Goal: Information Seeking & Learning: Learn about a topic

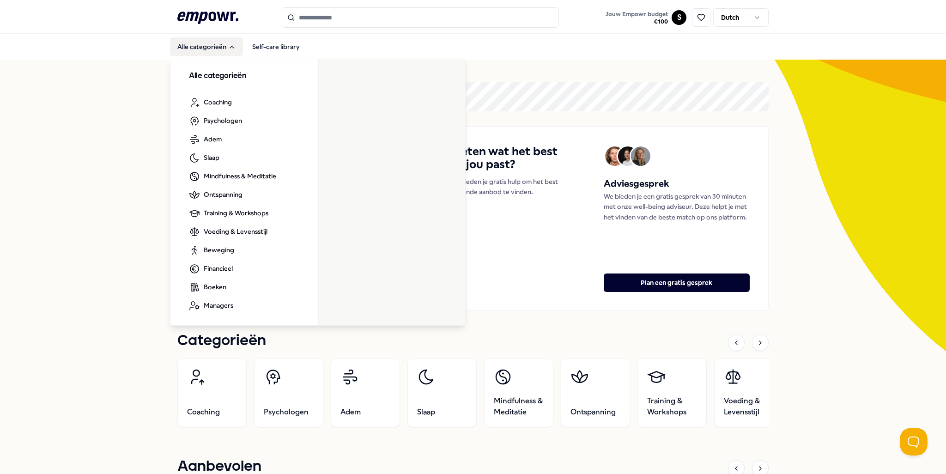
click at [229, 47] on icon "Main" at bounding box center [231, 46] width 7 height 7
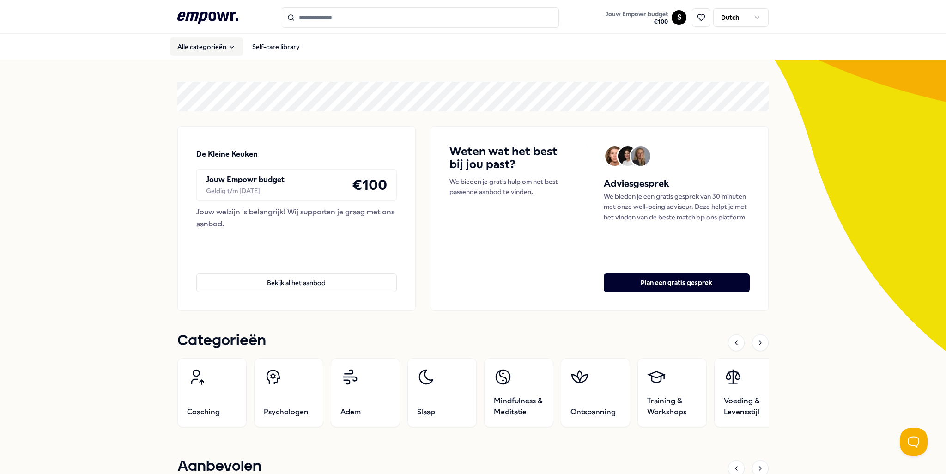
click at [229, 47] on icon "Main" at bounding box center [231, 46] width 7 height 7
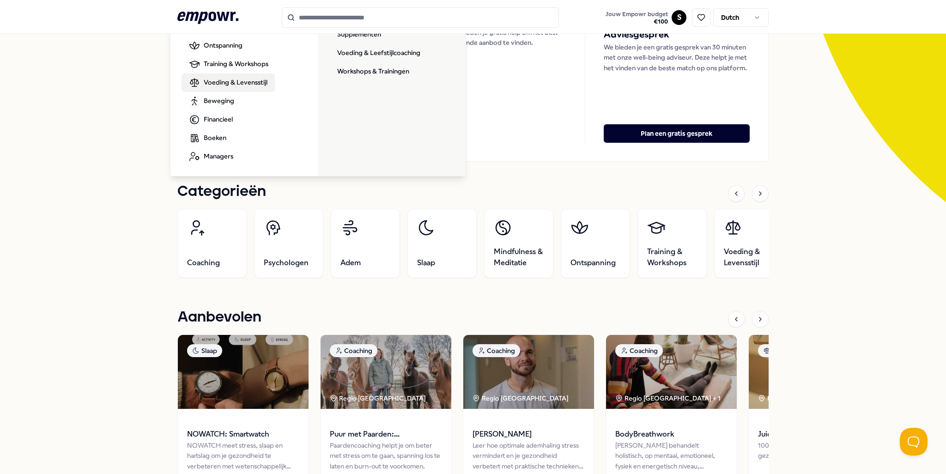
scroll to position [185, 0]
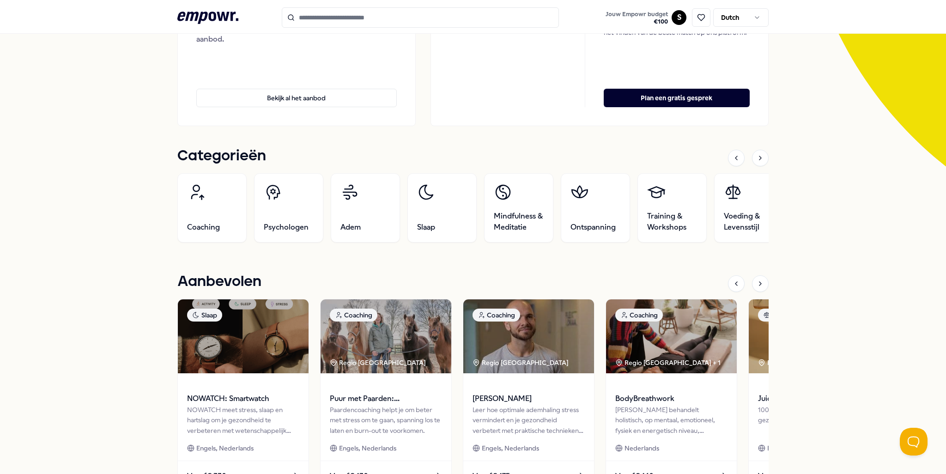
click at [93, 144] on div "De Kleine Keuken Jouw Empowr budget Geldig t/m [DATE] € 100 Jouw welzijn is bel…" at bounding box center [473, 430] width 946 height 1110
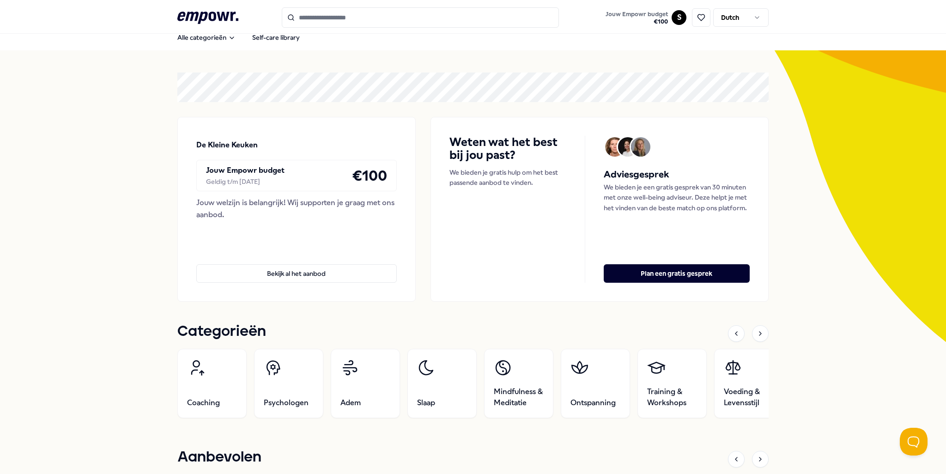
scroll to position [0, 0]
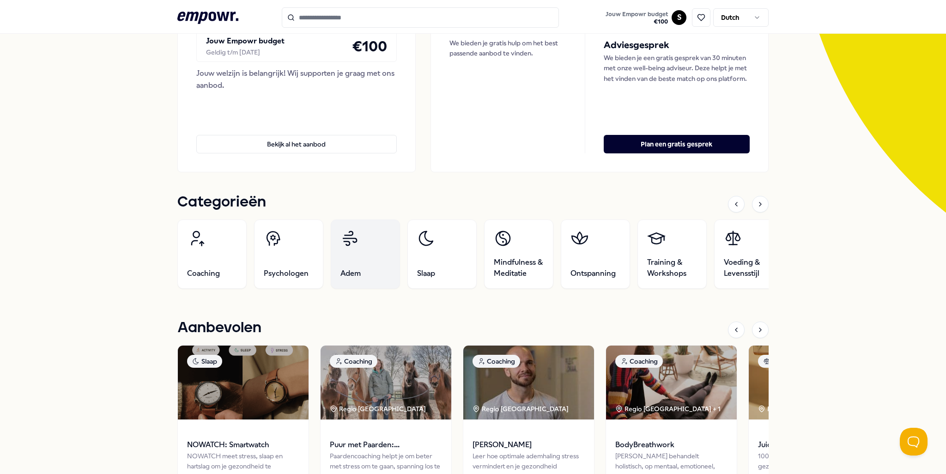
click at [347, 260] on link "Adem" at bounding box center [365, 253] width 69 height 69
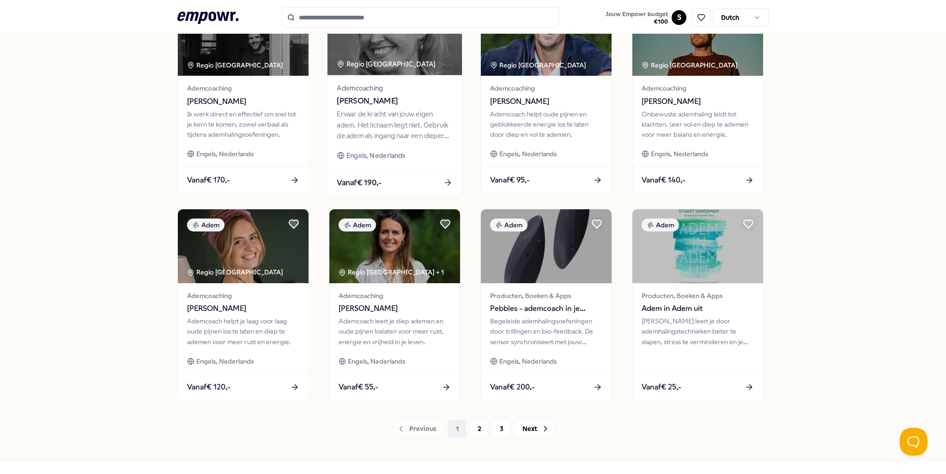
scroll to position [336, 0]
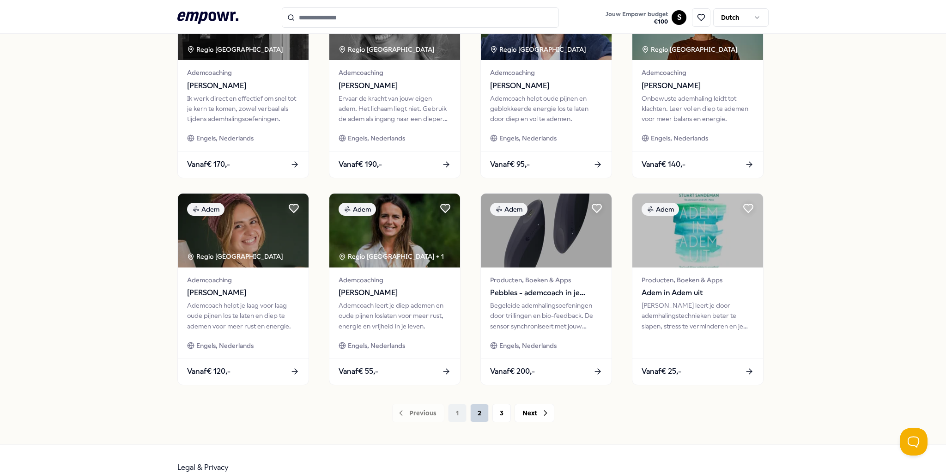
click at [478, 412] on button "2" at bounding box center [479, 413] width 18 height 18
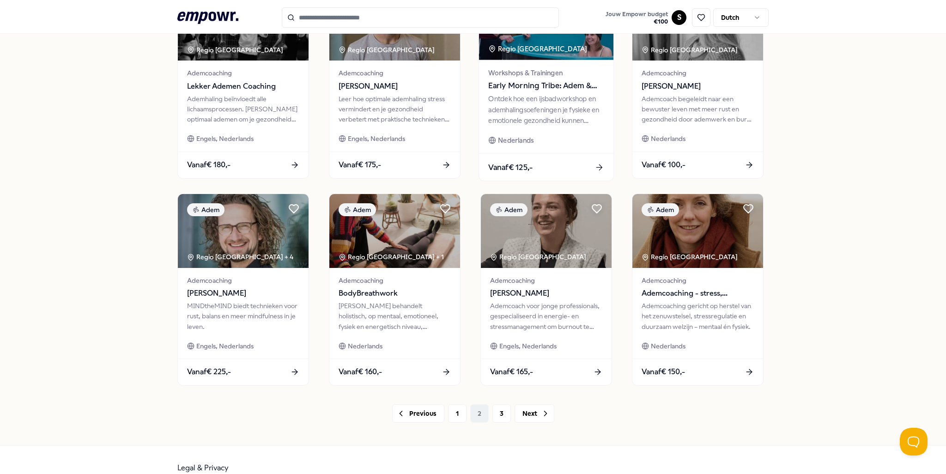
scroll to position [336, 0]
click at [501, 411] on button "3" at bounding box center [502, 413] width 18 height 18
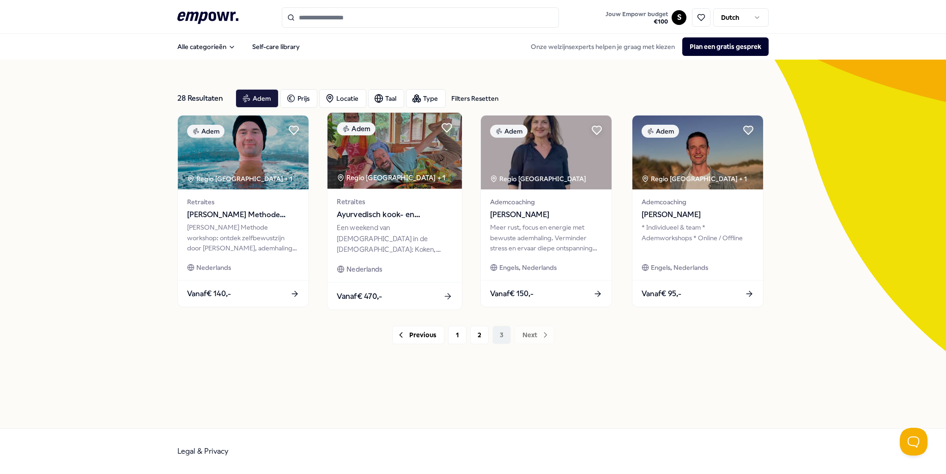
click at [381, 224] on div "Een weekend van [DEMOGRAPHIC_DATA] in de [DEMOGRAPHIC_DATA]: Koken, mediteren e…" at bounding box center [395, 239] width 116 height 32
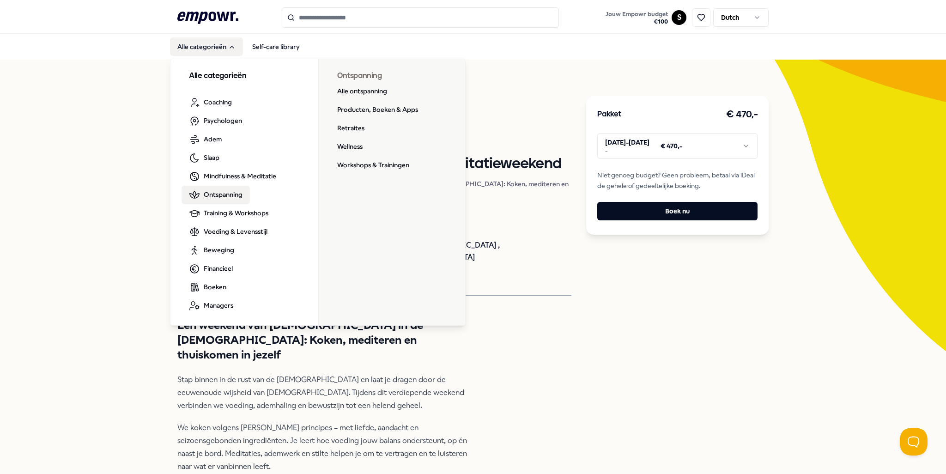
click at [232, 194] on span "Ontspanning" at bounding box center [223, 194] width 39 height 10
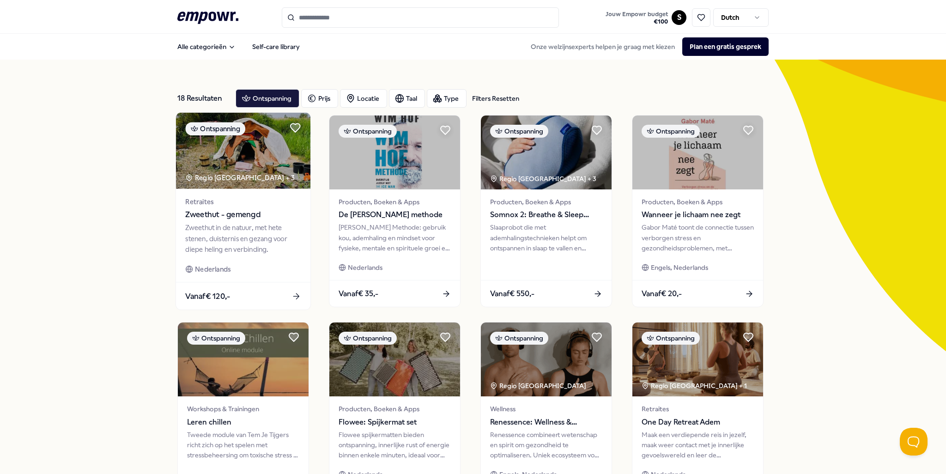
click at [249, 247] on div "Zweethut in de natuur, met hete stenen, duisternis en gezang voor diepe heling …" at bounding box center [243, 239] width 116 height 32
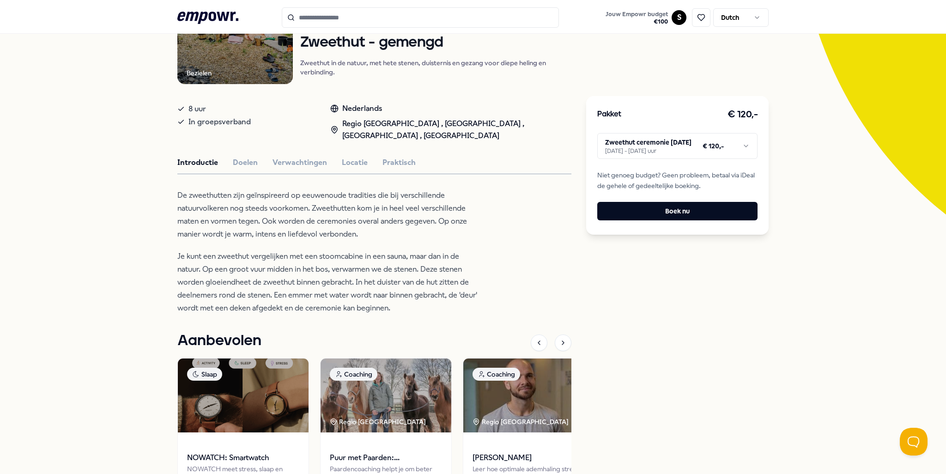
scroll to position [139, 0]
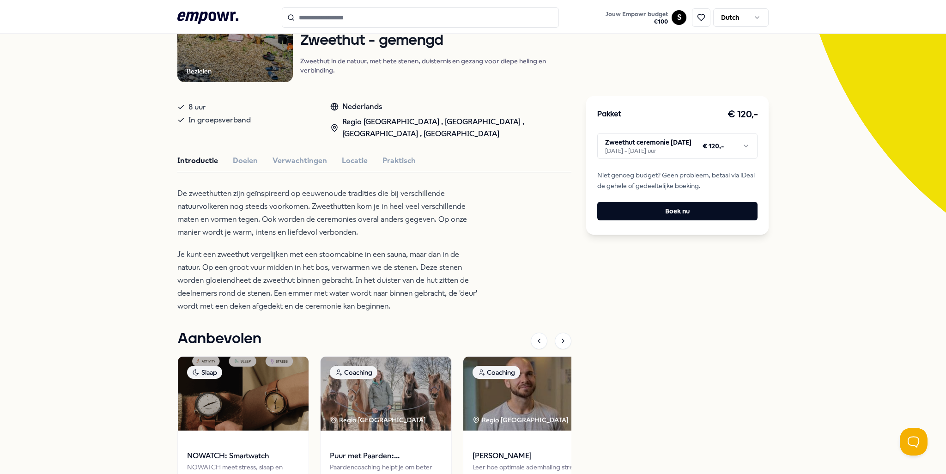
click at [365, 158] on div "Introductie Doelen Verwachtingen Locatie Praktisch" at bounding box center [374, 161] width 394 height 12
click at [348, 159] on button "Locatie" at bounding box center [355, 161] width 26 height 12
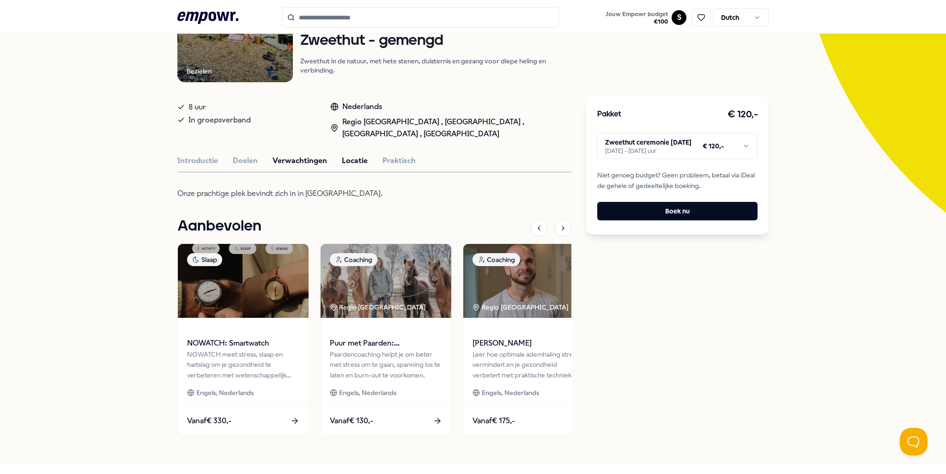
click at [317, 159] on button "Verwachtingen" at bounding box center [300, 161] width 55 height 12
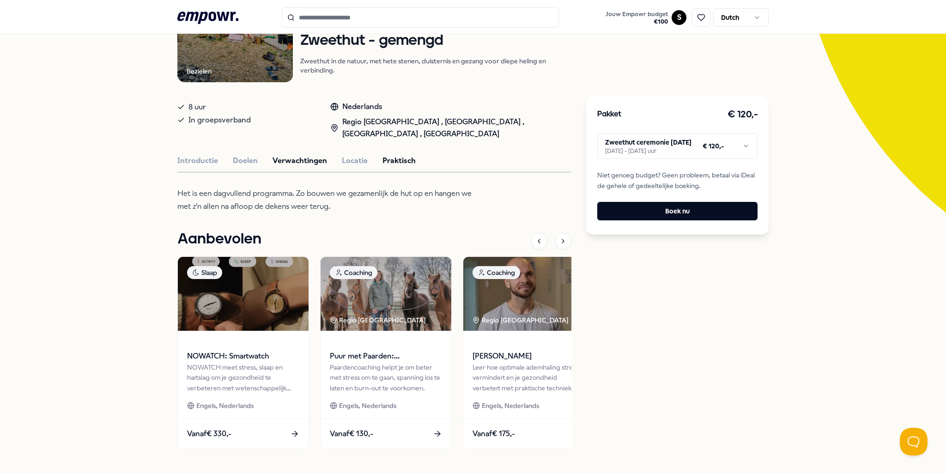
click at [404, 165] on button "Praktisch" at bounding box center [399, 161] width 33 height 12
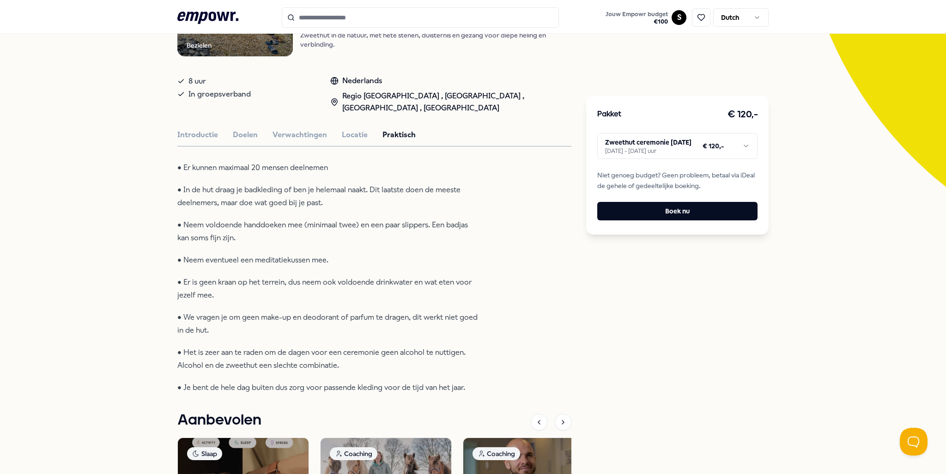
scroll to position [185, 0]
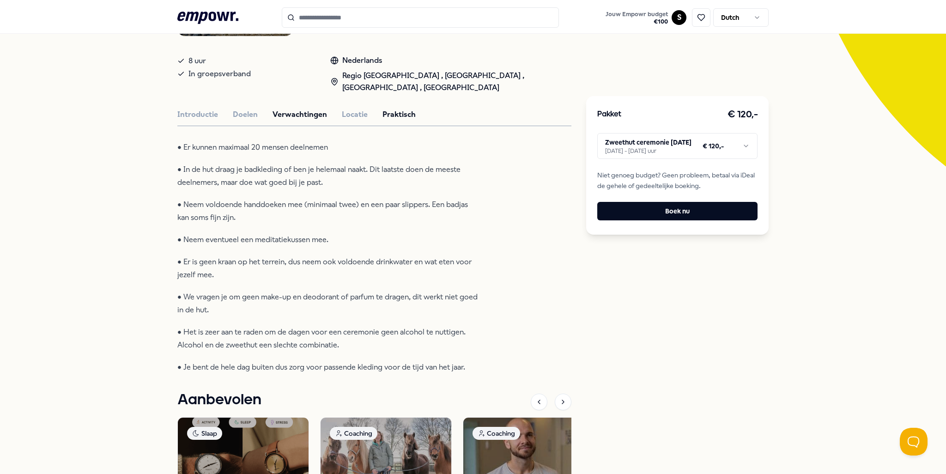
click at [292, 109] on button "Verwachtingen" at bounding box center [300, 115] width 55 height 12
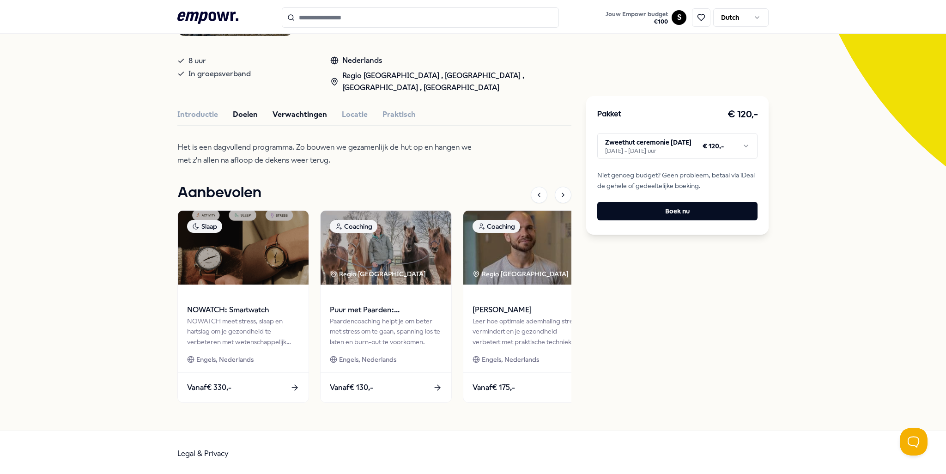
click at [240, 113] on button "Doelen" at bounding box center [245, 115] width 25 height 12
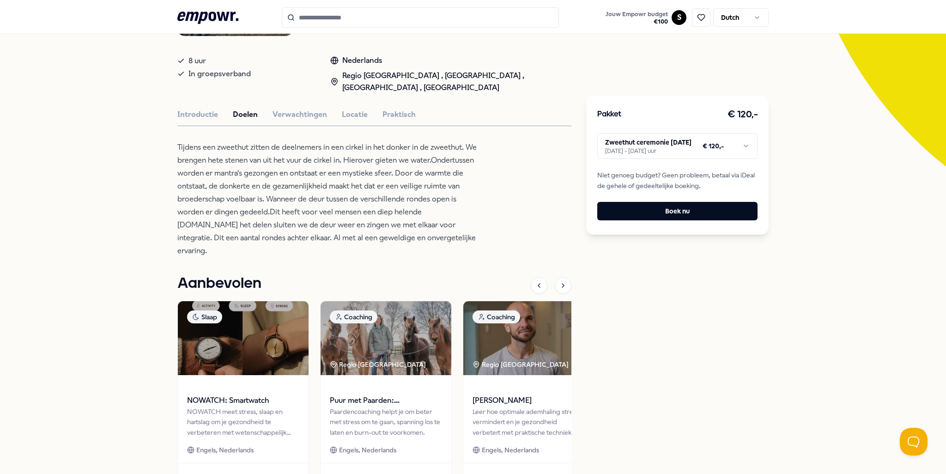
click at [214, 114] on div "Introductie Doelen Verwachtingen Locatie Praktisch" at bounding box center [374, 115] width 394 height 12
click at [205, 113] on button "Introductie" at bounding box center [197, 115] width 41 height 12
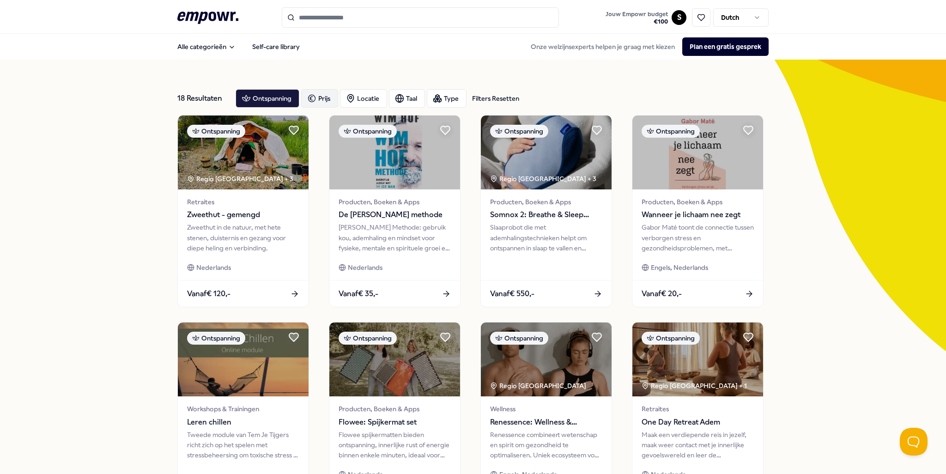
click at [329, 97] on div "Prijs" at bounding box center [319, 98] width 37 height 18
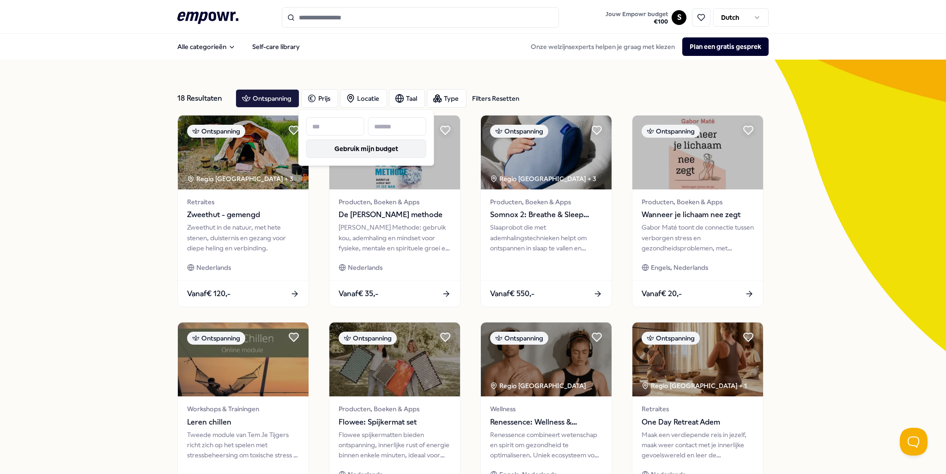
click at [374, 154] on button "Gebruik mijn budget" at bounding box center [366, 149] width 120 height 18
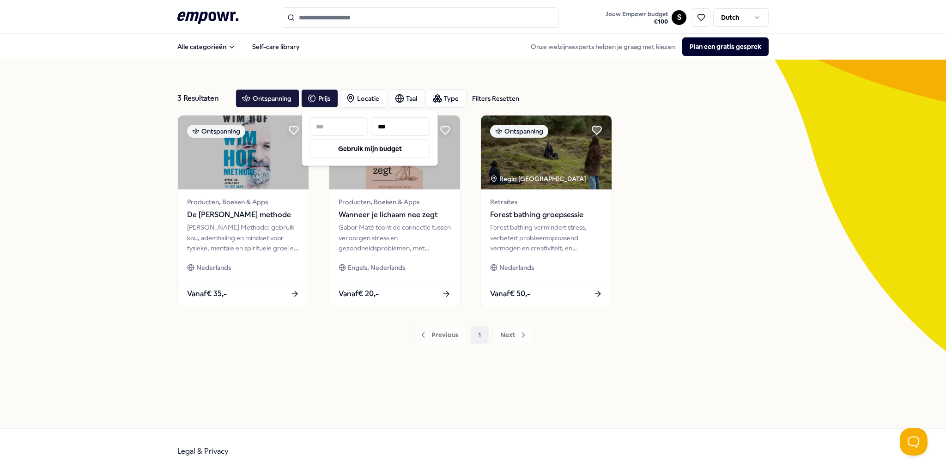
drag, startPoint x: 405, startPoint y: 128, endPoint x: 380, endPoint y: 125, distance: 25.1
click at [380, 125] on input "***" at bounding box center [401, 126] width 58 height 18
click at [390, 122] on input "***" at bounding box center [401, 126] width 58 height 18
drag, startPoint x: 390, startPoint y: 124, endPoint x: 340, endPoint y: 119, distance: 50.7
click at [340, 119] on div "***" at bounding box center [370, 126] width 120 height 18
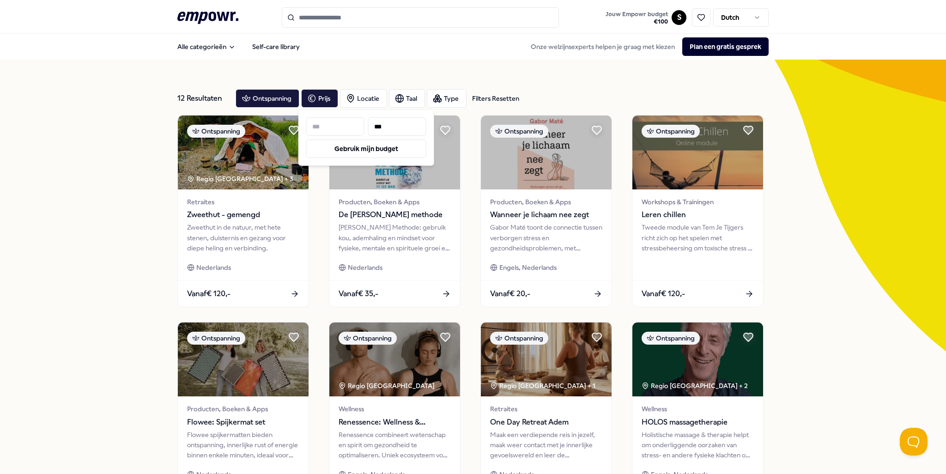
type input "***"
click at [128, 271] on div "12 Resultaten Filters Resetten Ontspanning Prijs Locatie Taal Type Filters Rese…" at bounding box center [473, 420] width 946 height 721
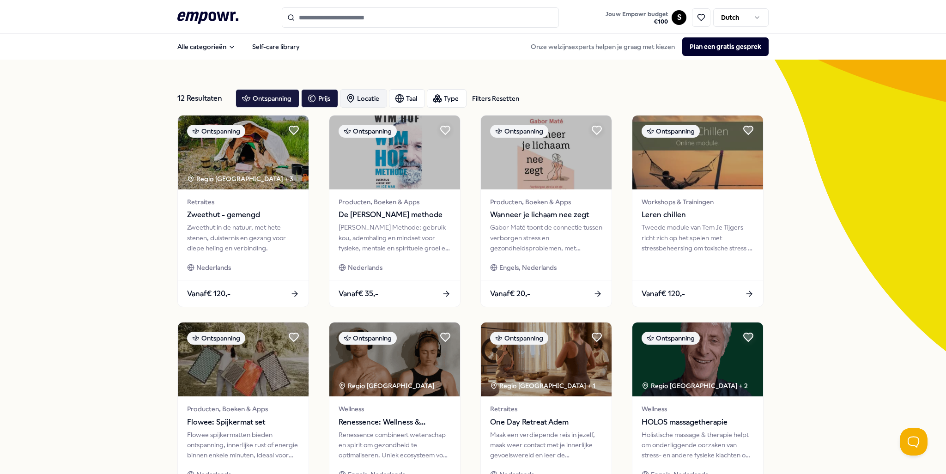
click at [355, 98] on div "Locatie" at bounding box center [363, 98] width 47 height 18
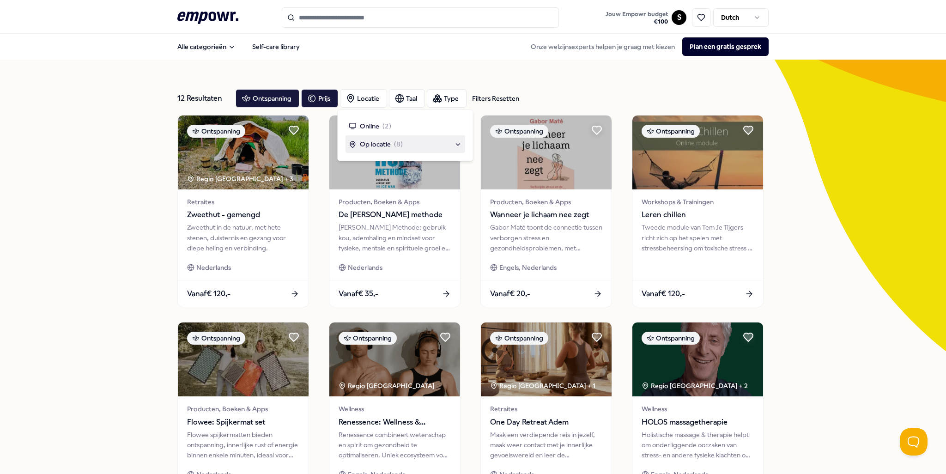
click at [389, 147] on span "Op locatie" at bounding box center [375, 144] width 31 height 10
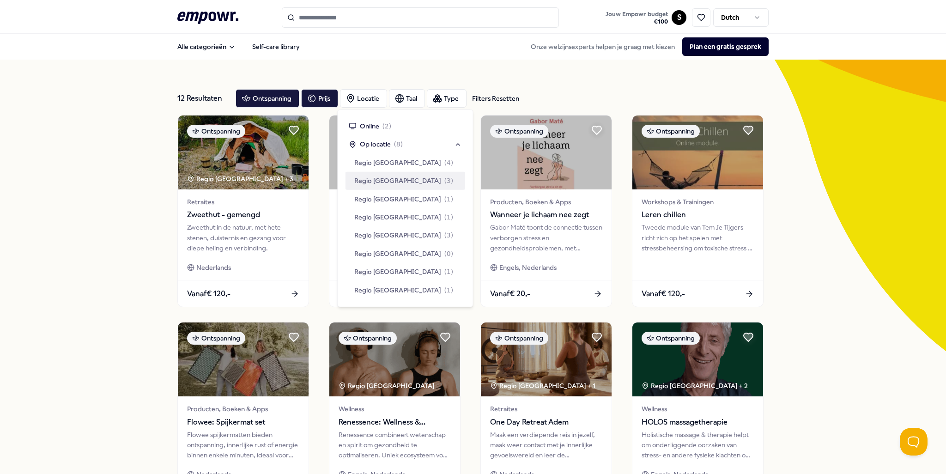
click at [396, 178] on span "Regio [GEOGRAPHIC_DATA]" at bounding box center [397, 181] width 87 height 10
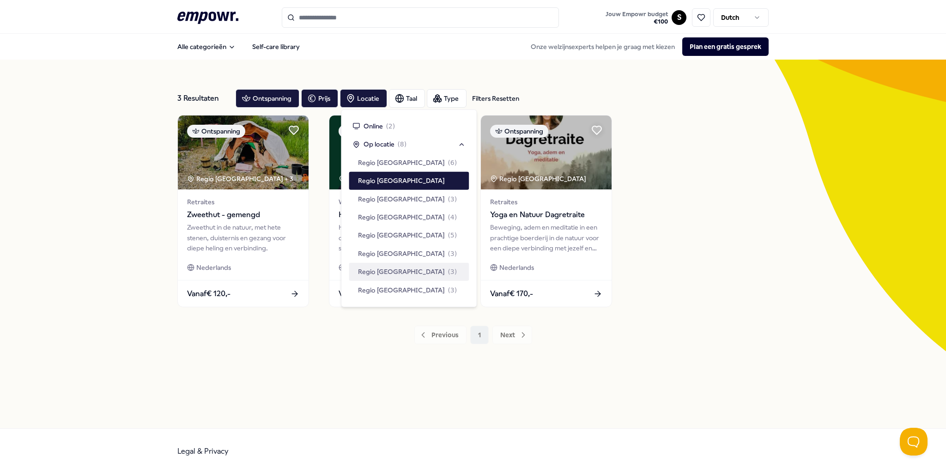
click at [486, 410] on div "3 Resultaten Filters Resetten Ontspanning Prijs Locatie Taal Type Filters Reset…" at bounding box center [472, 244] width 591 height 369
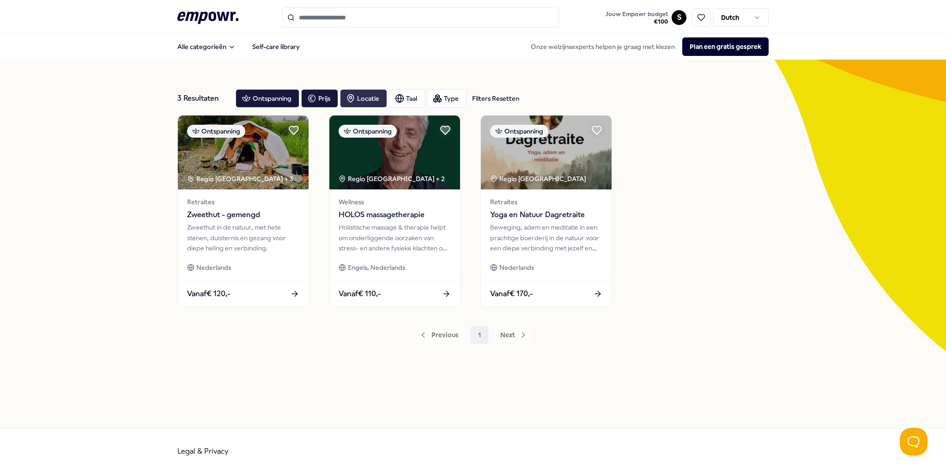
click at [364, 96] on div "Locatie" at bounding box center [363, 98] width 47 height 18
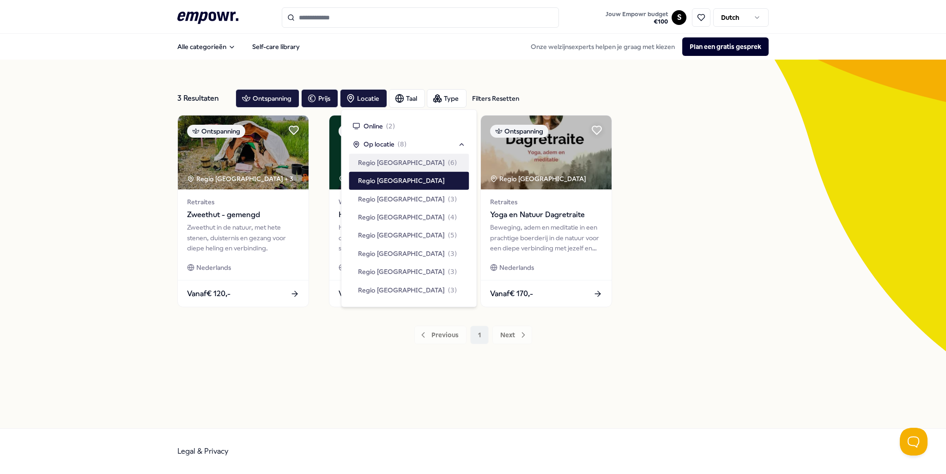
click at [390, 159] on span "Regio [GEOGRAPHIC_DATA]" at bounding box center [401, 163] width 87 height 10
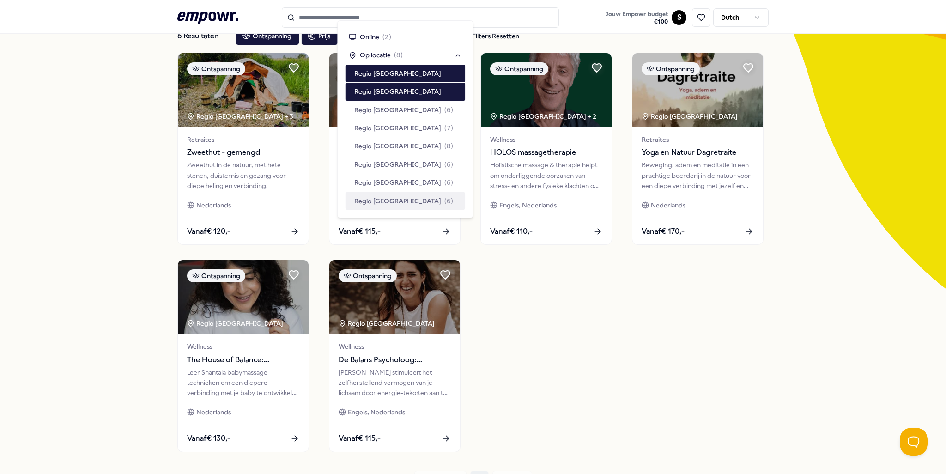
scroll to position [92, 0]
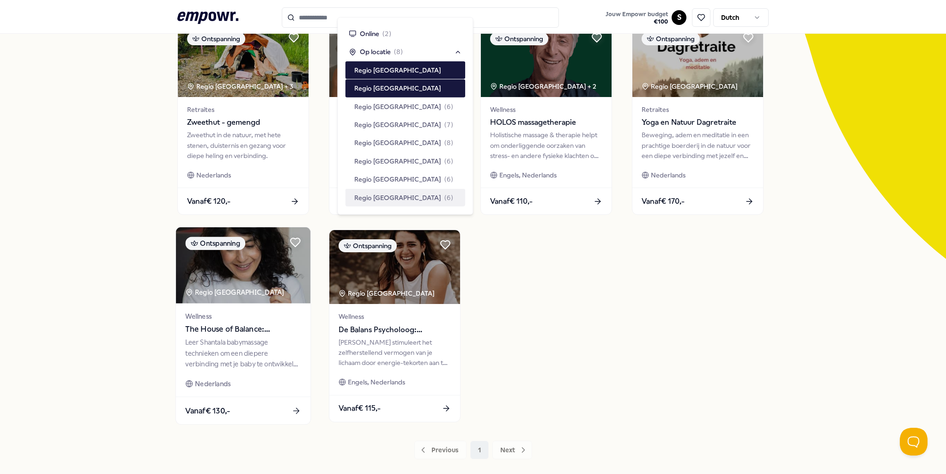
click at [275, 356] on div "Leer Shantala babymassage technieken om een diepere verbinding met je baby te o…" at bounding box center [243, 353] width 116 height 32
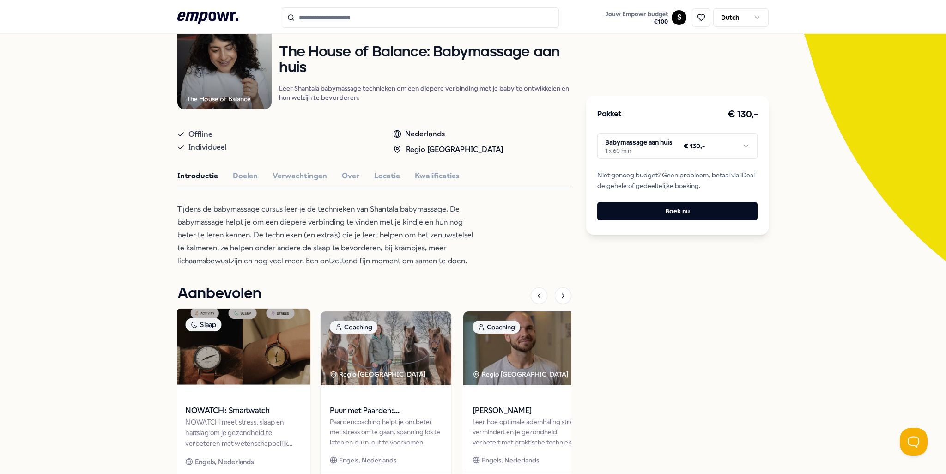
scroll to position [105, 0]
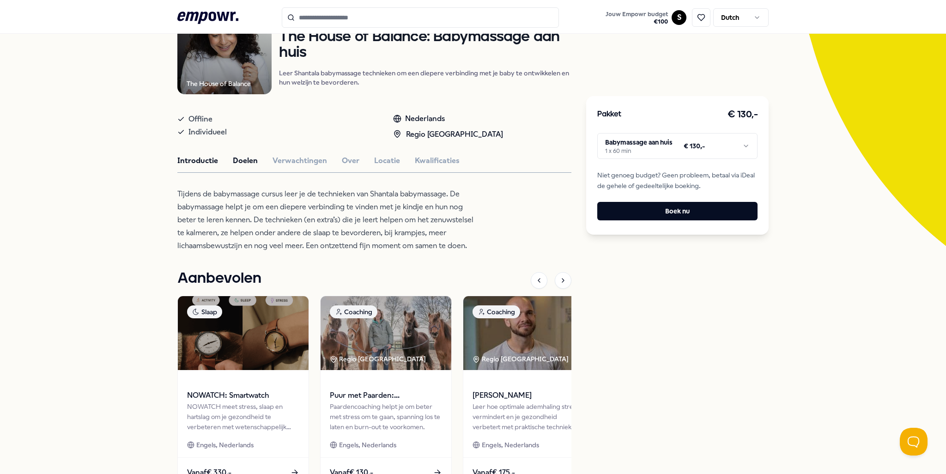
click at [238, 159] on button "Doelen" at bounding box center [245, 161] width 25 height 12
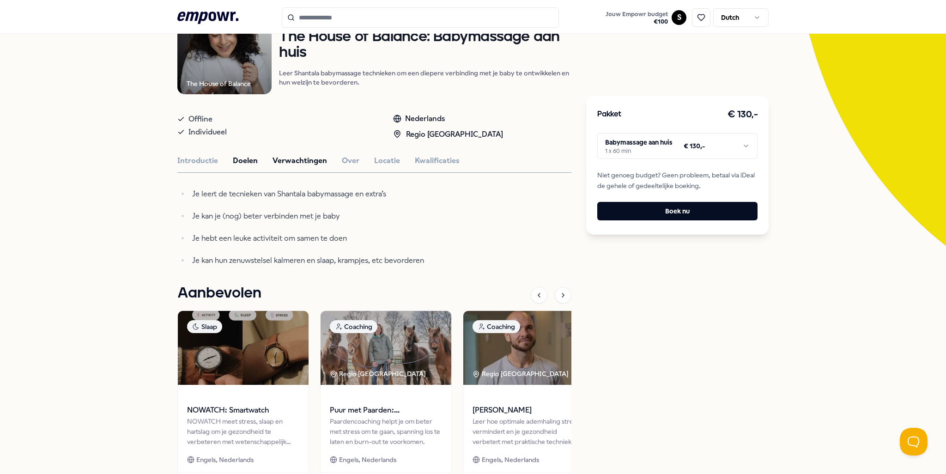
click at [290, 158] on button "Verwachtingen" at bounding box center [300, 161] width 55 height 12
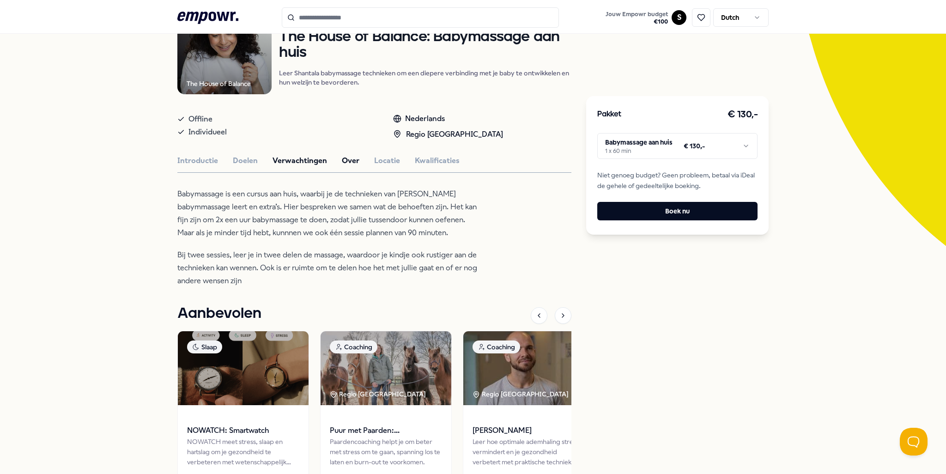
click at [342, 155] on button "Over" at bounding box center [351, 161] width 18 height 12
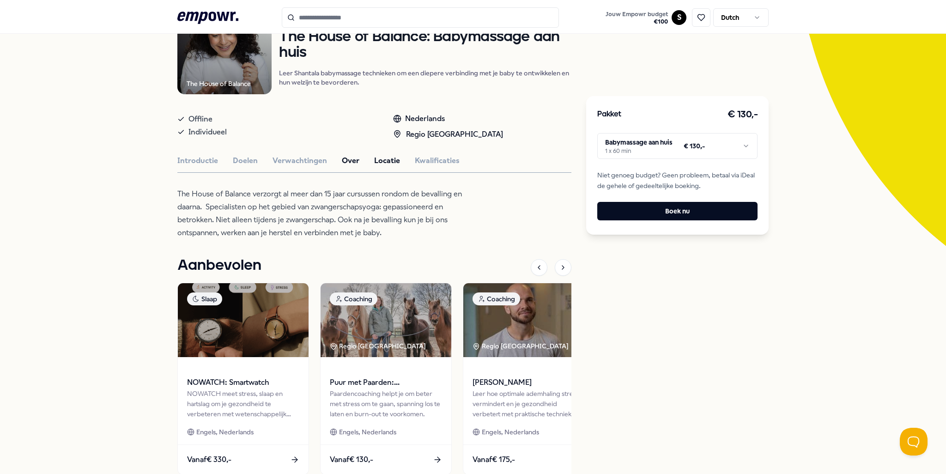
click at [374, 162] on button "Locatie" at bounding box center [387, 161] width 26 height 12
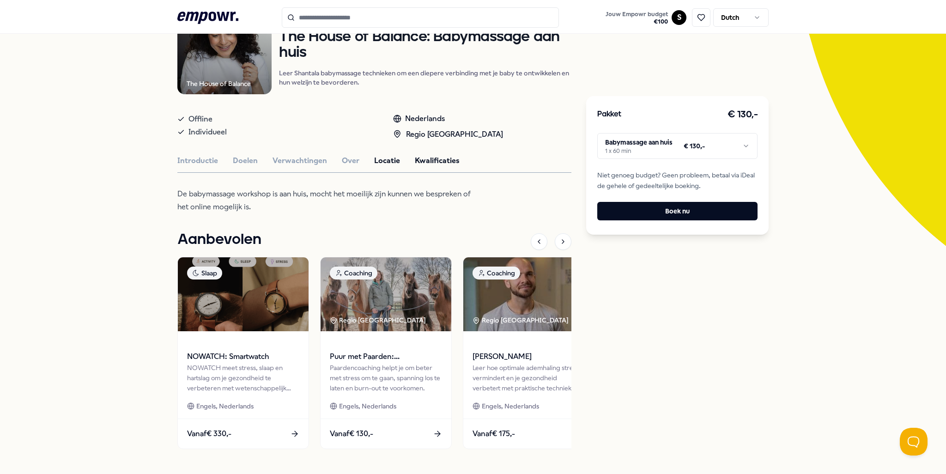
click at [447, 158] on button "Kwalificaties" at bounding box center [437, 161] width 45 height 12
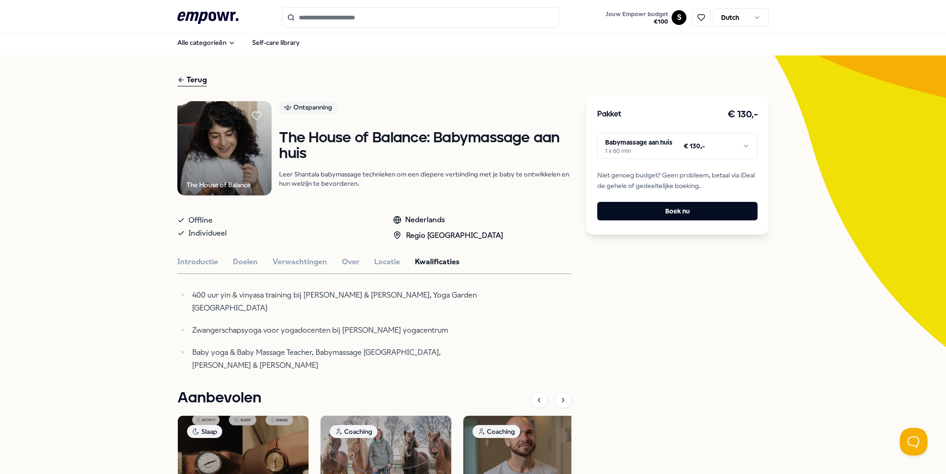
scroll to position [0, 0]
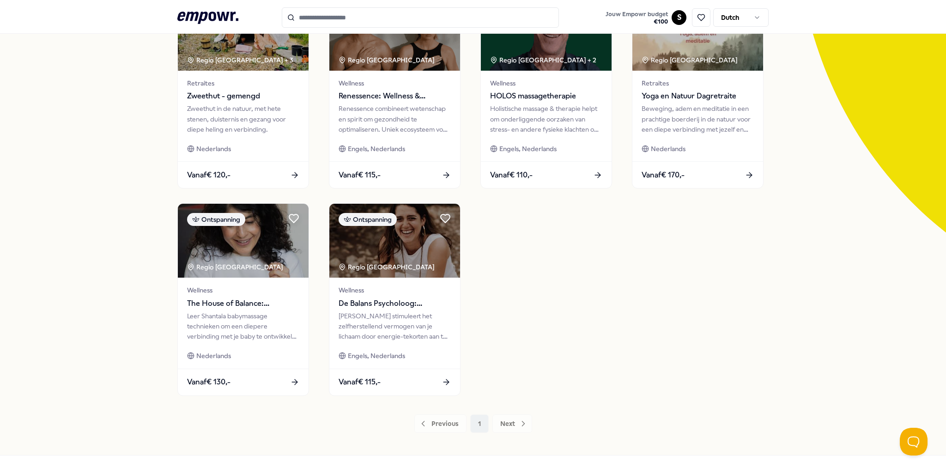
scroll to position [139, 0]
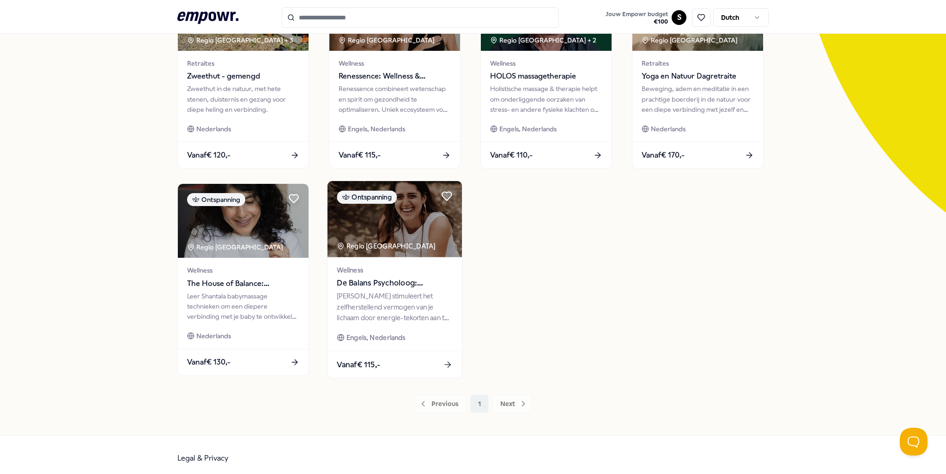
click at [419, 316] on div "[PERSON_NAME] stimuleert het zelfherstellend vermogen van je lichaam door energ…" at bounding box center [395, 307] width 116 height 32
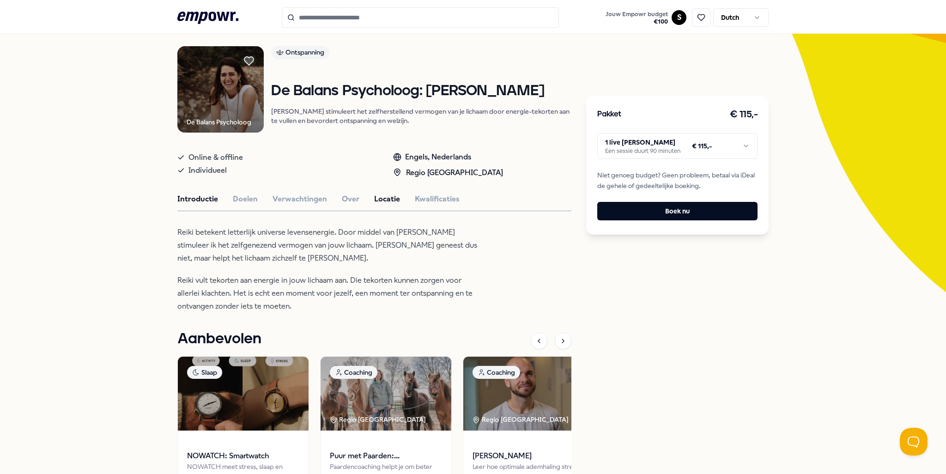
click at [375, 199] on button "Locatie" at bounding box center [387, 199] width 26 height 12
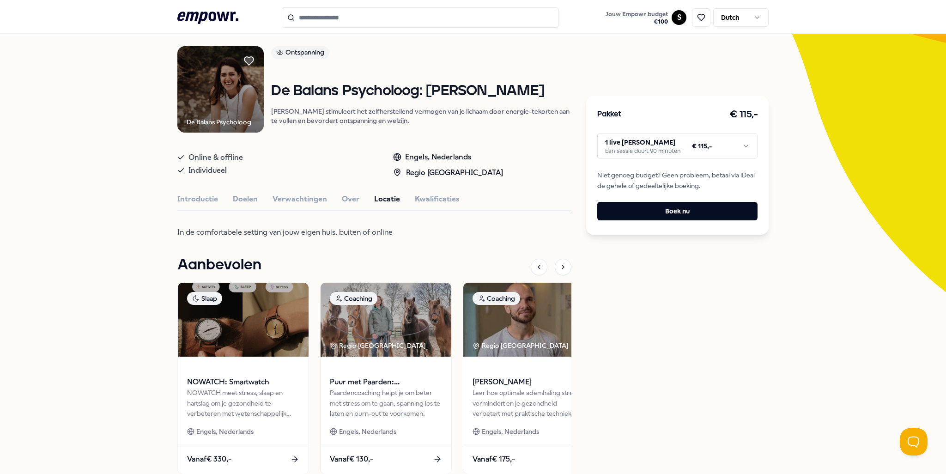
click at [335, 197] on div "Introductie Doelen Verwachtingen Over Locatie Kwalificaties" at bounding box center [374, 199] width 394 height 12
click at [342, 197] on button "Over" at bounding box center [351, 199] width 18 height 12
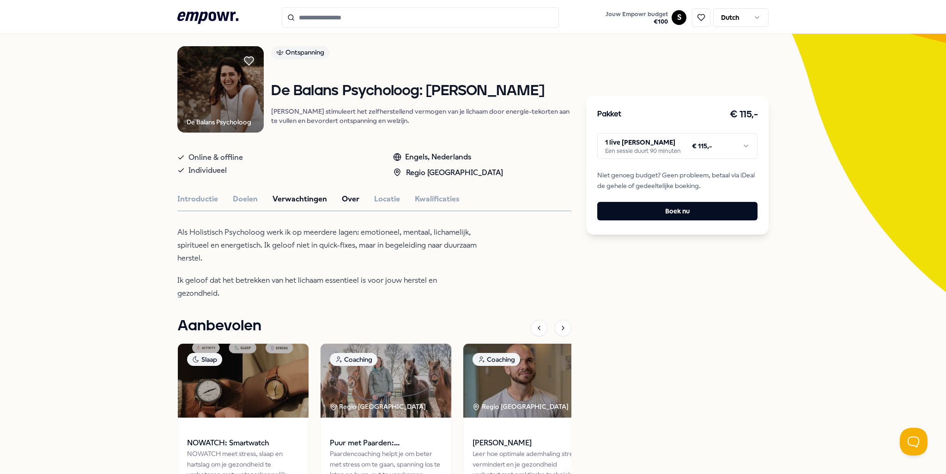
click at [298, 201] on button "Verwachtingen" at bounding box center [300, 199] width 55 height 12
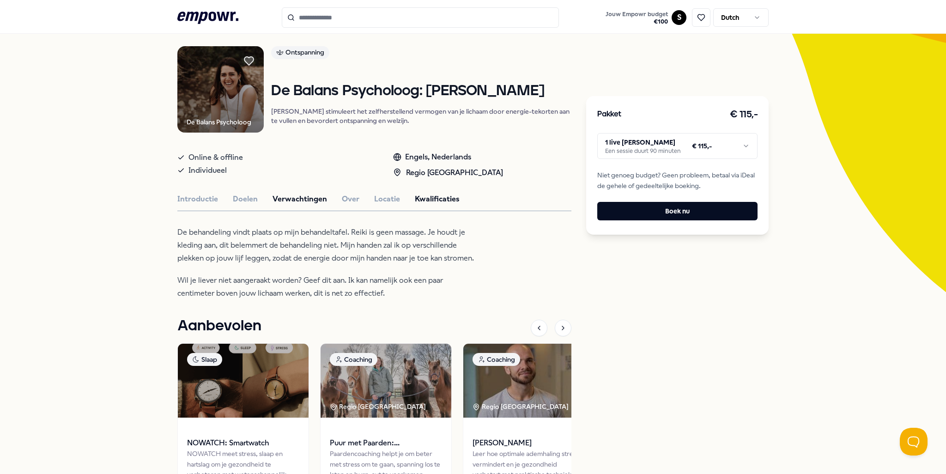
click at [435, 204] on button "Kwalificaties" at bounding box center [437, 199] width 45 height 12
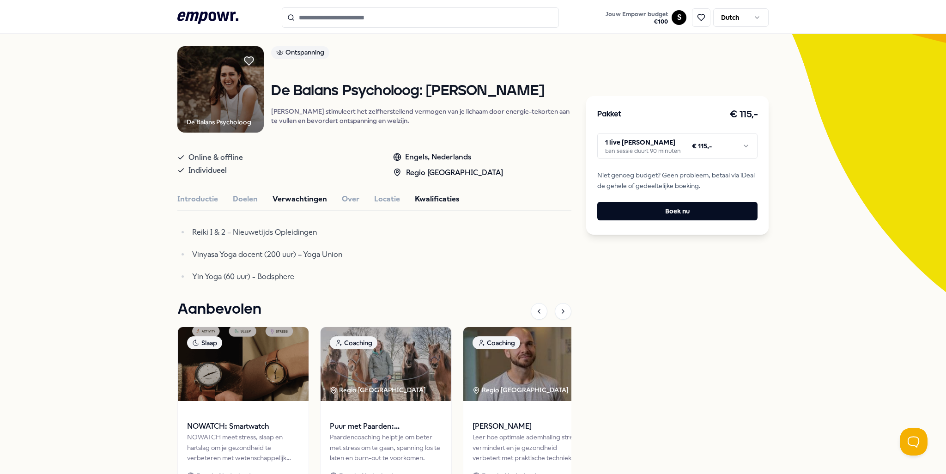
click at [296, 199] on button "Verwachtingen" at bounding box center [300, 199] width 55 height 12
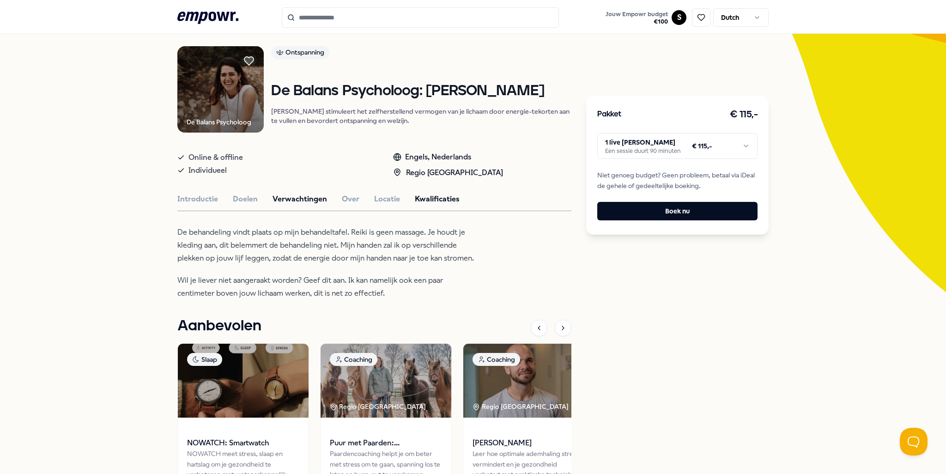
click at [438, 196] on button "Kwalificaties" at bounding box center [437, 199] width 45 height 12
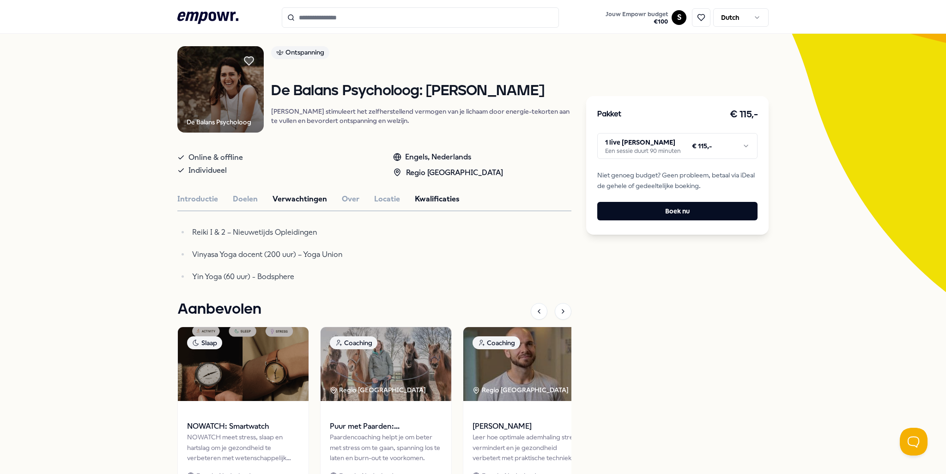
click at [283, 197] on button "Verwachtingen" at bounding box center [300, 199] width 55 height 12
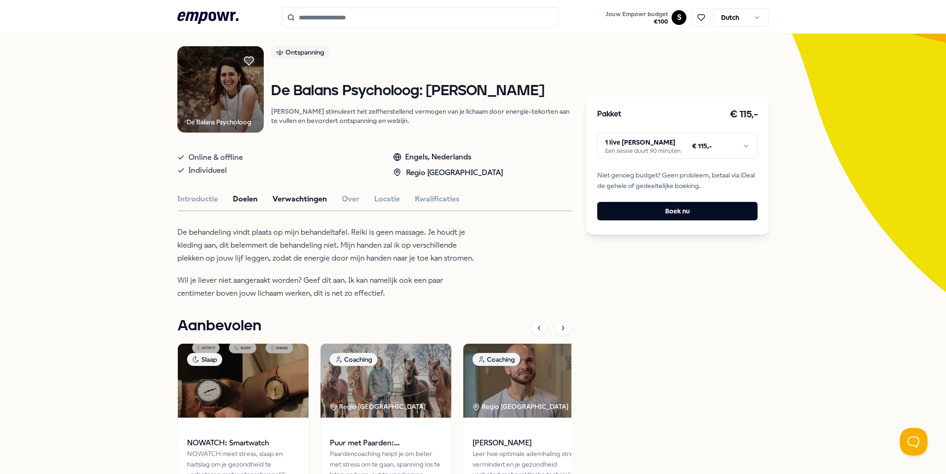
click at [242, 203] on button "Doelen" at bounding box center [245, 199] width 25 height 12
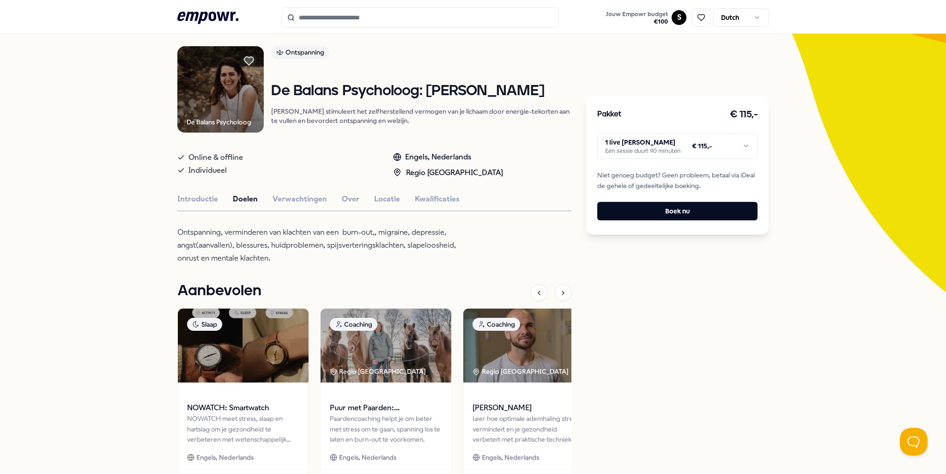
click at [185, 189] on div "De Balans Psycholoog Ontspanning De Balans Psycholoog: [PERSON_NAME] stimuleert…" at bounding box center [374, 277] width 394 height 463
click at [189, 201] on button "Introductie" at bounding box center [197, 199] width 41 height 12
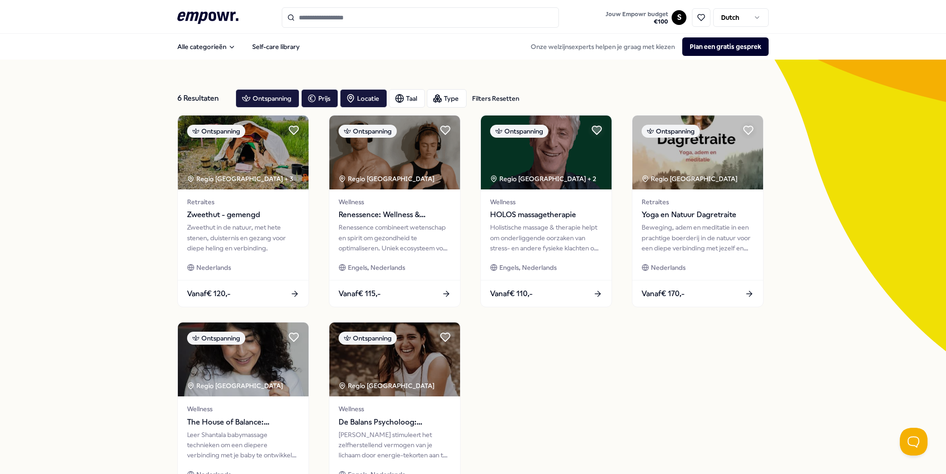
click at [208, 94] on div "6 Resultaten Filters Resetten" at bounding box center [202, 98] width 51 height 18
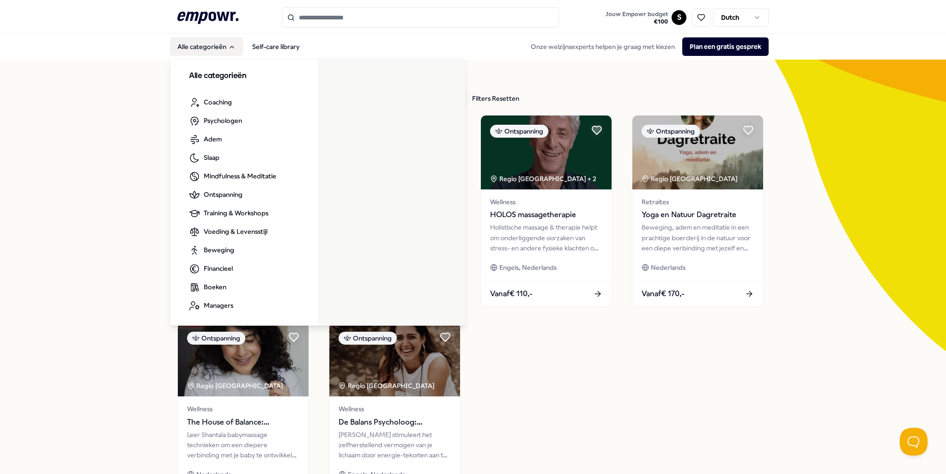
click at [198, 52] on button "Alle categorieën" at bounding box center [206, 46] width 73 height 18
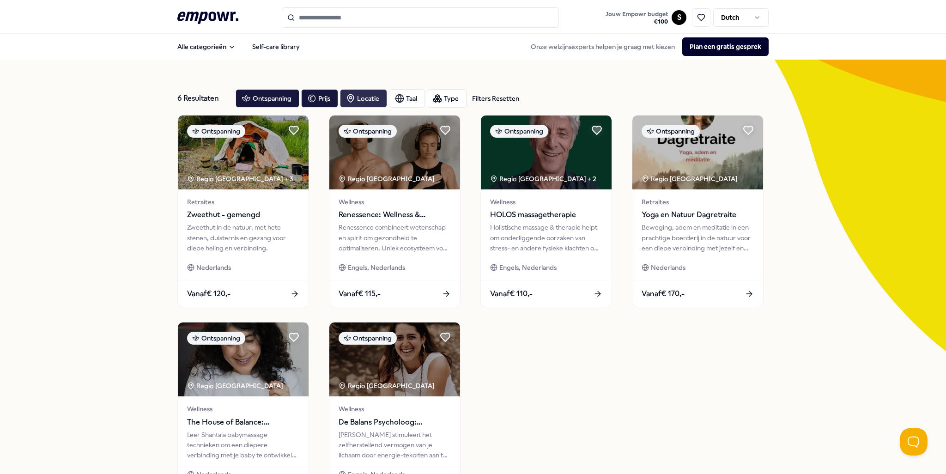
click at [360, 102] on div "Locatie" at bounding box center [363, 98] width 47 height 18
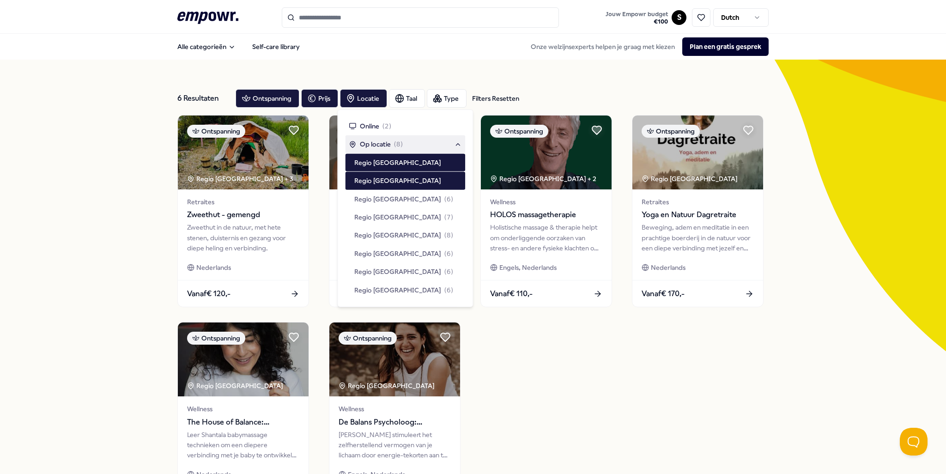
click at [375, 144] on span "Op locatie" at bounding box center [375, 144] width 31 height 10
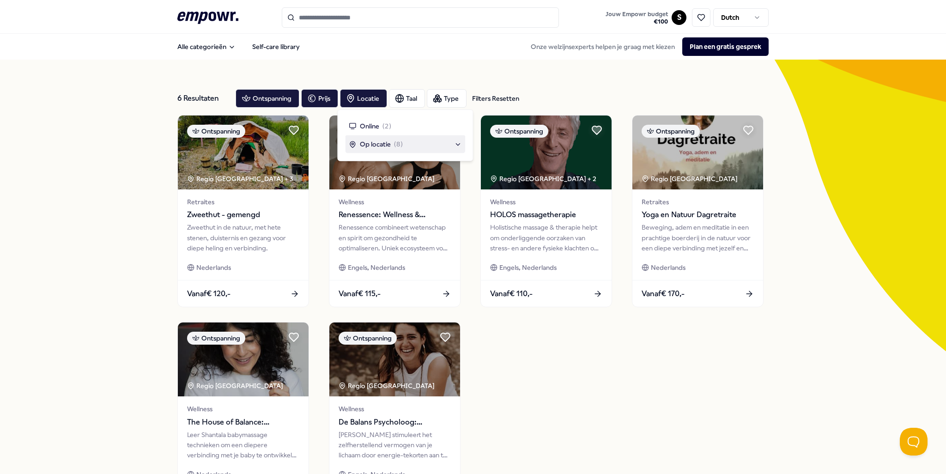
click at [390, 146] on span "Op locatie" at bounding box center [375, 144] width 31 height 10
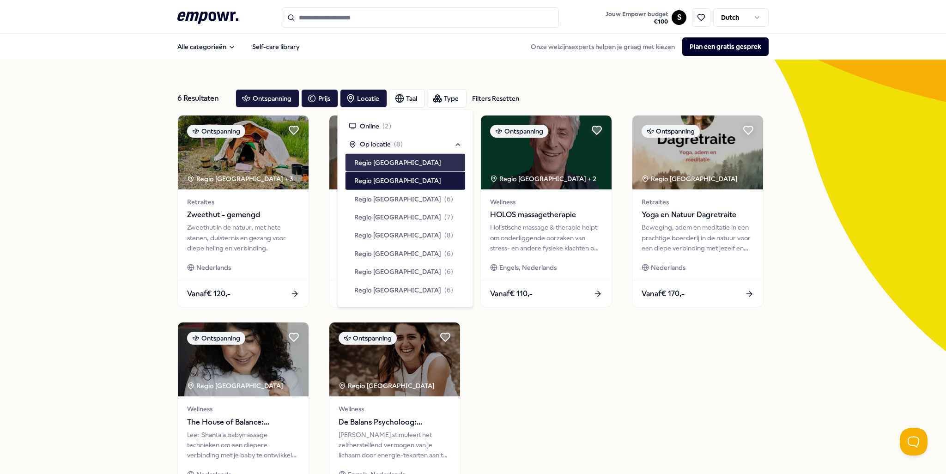
click at [407, 165] on span "Regio [GEOGRAPHIC_DATA]" at bounding box center [397, 163] width 87 height 10
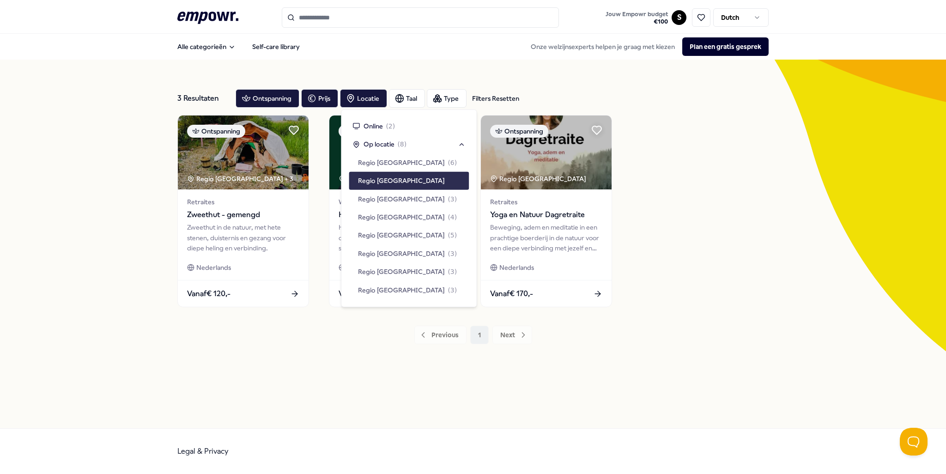
click at [407, 180] on div "Regio [GEOGRAPHIC_DATA]" at bounding box center [409, 181] width 120 height 18
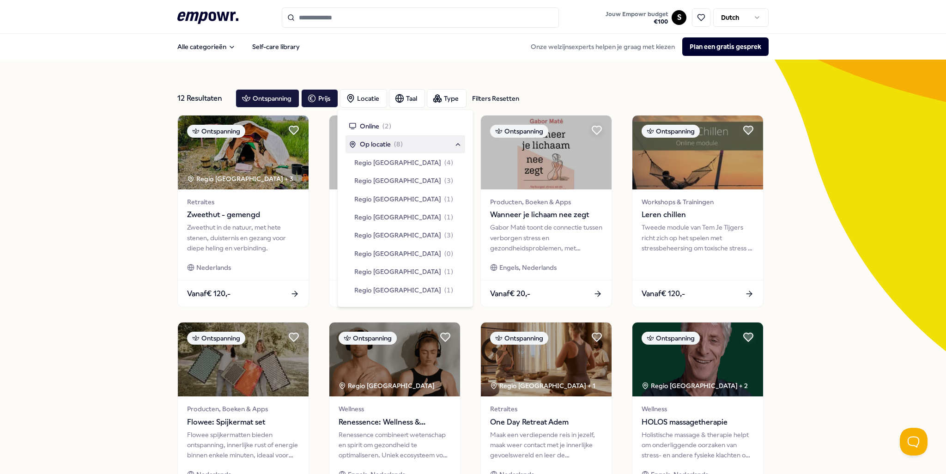
click at [399, 142] on span "( 8 )" at bounding box center [398, 144] width 9 height 10
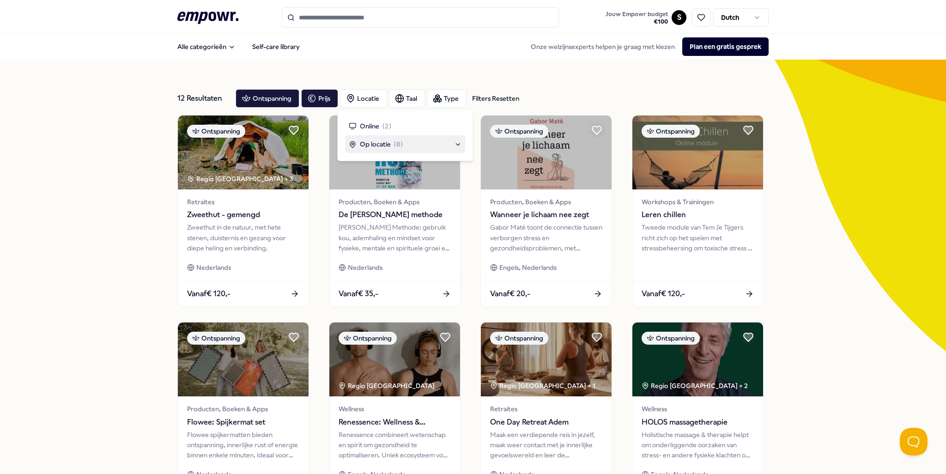
click at [377, 139] on span "Op locatie" at bounding box center [375, 144] width 31 height 10
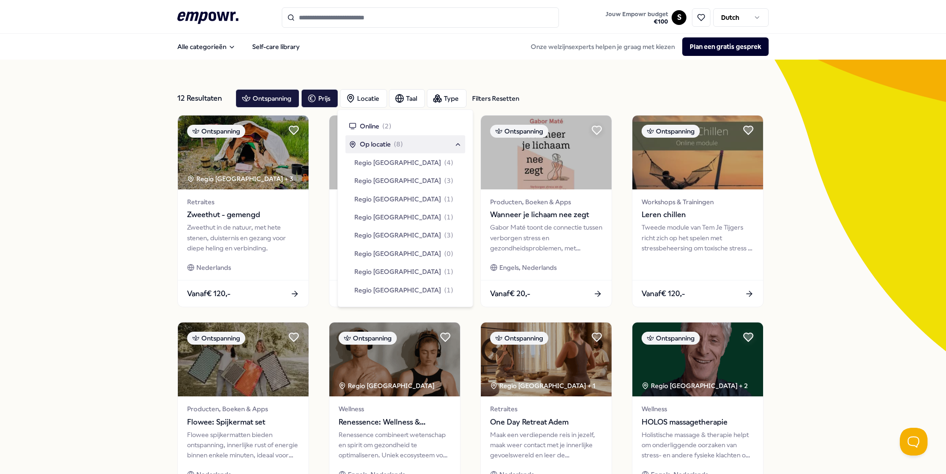
click at [386, 139] on div "Op locatie ( 8 )" at bounding box center [405, 144] width 120 height 18
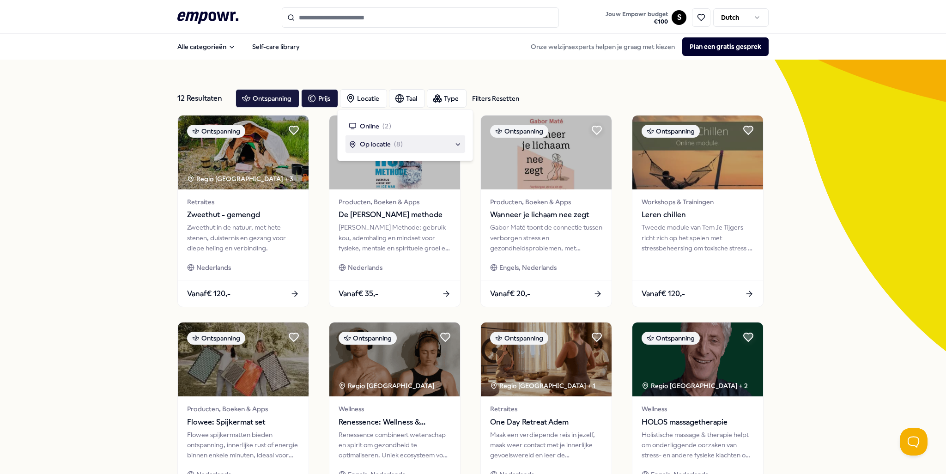
click at [845, 346] on div "12 Resultaten Filters Resetten Ontspanning Prijs Locatie Taal Type Filters Rese…" at bounding box center [473, 420] width 946 height 721
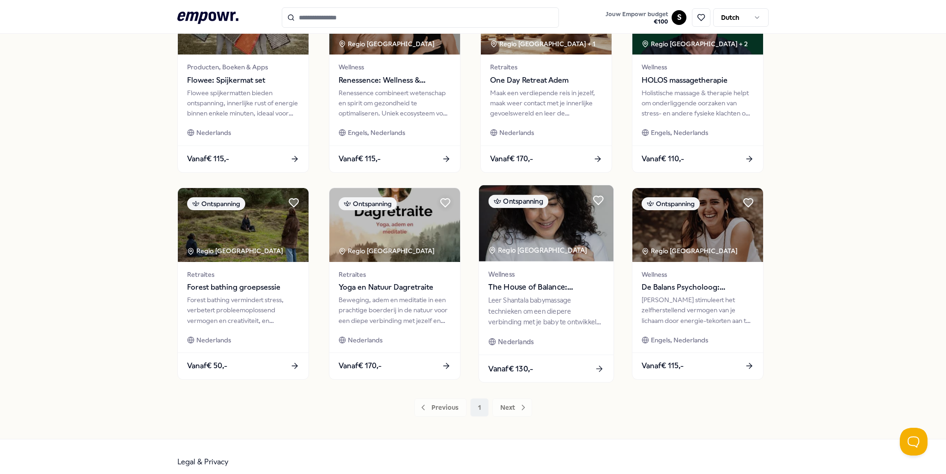
scroll to position [352, 0]
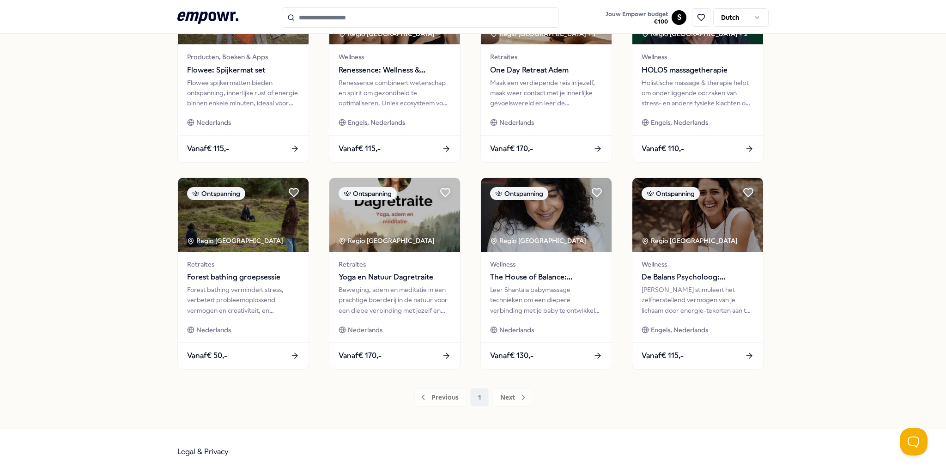
click at [513, 398] on div "Previous 1 Next" at bounding box center [472, 397] width 591 height 18
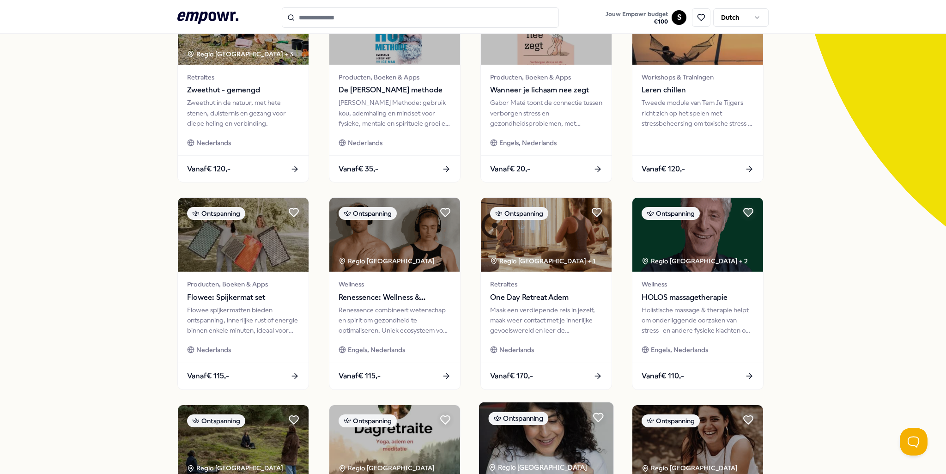
scroll to position [121, 0]
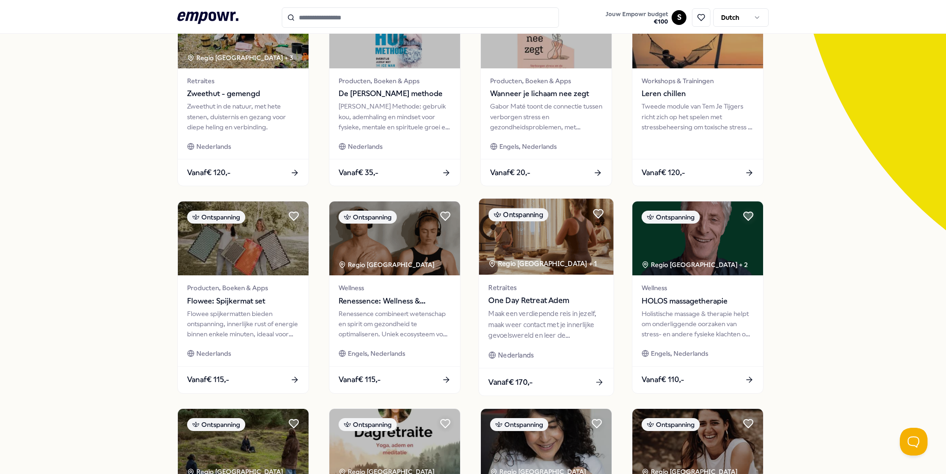
click at [572, 328] on div "Maak een verdiepende reis in jezelf, maak weer contact met je innerlijke gevoel…" at bounding box center [546, 325] width 116 height 32
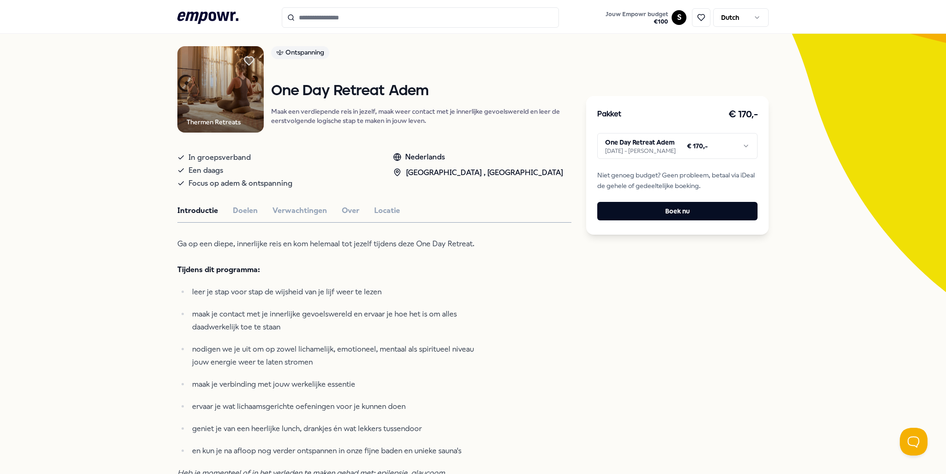
click at [670, 152] on html ".empowr-logo_svg__cls-1{fill:#03032f} Jouw Empowr budget € 100 S Dutch Alle cat…" at bounding box center [473, 237] width 946 height 474
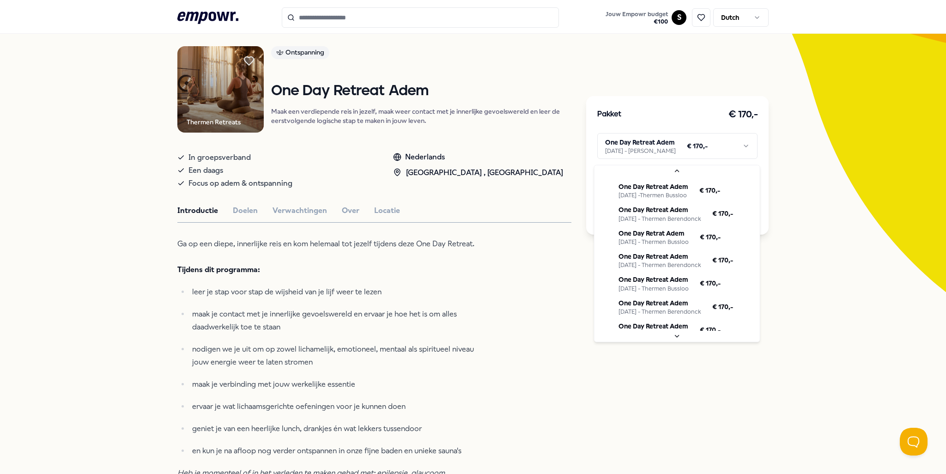
scroll to position [92, 0]
click at [118, 139] on html ".empowr-logo_svg__cls-1{fill:#03032f} Jouw Empowr budget € 100 S Dutch Alle cat…" at bounding box center [473, 237] width 946 height 474
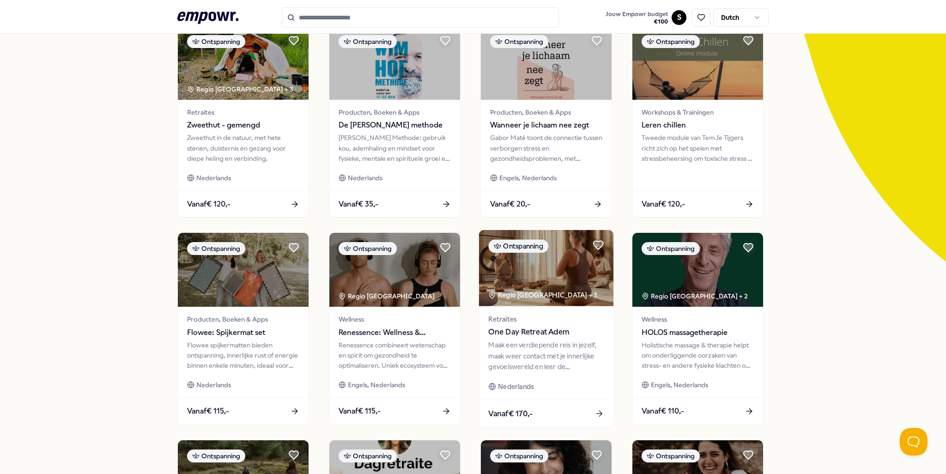
scroll to position [105, 0]
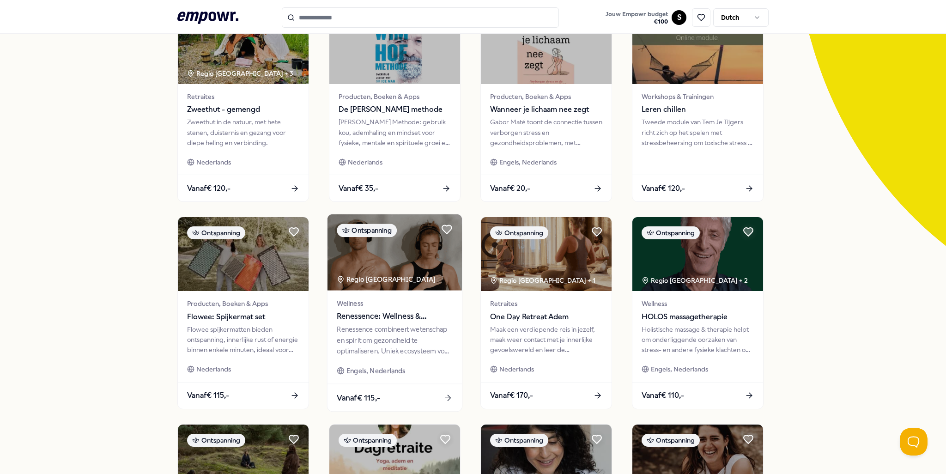
click at [412, 337] on div "Renessence combineert wetenschap en spirit om gezondheid te optimaliseren. Unie…" at bounding box center [395, 340] width 116 height 32
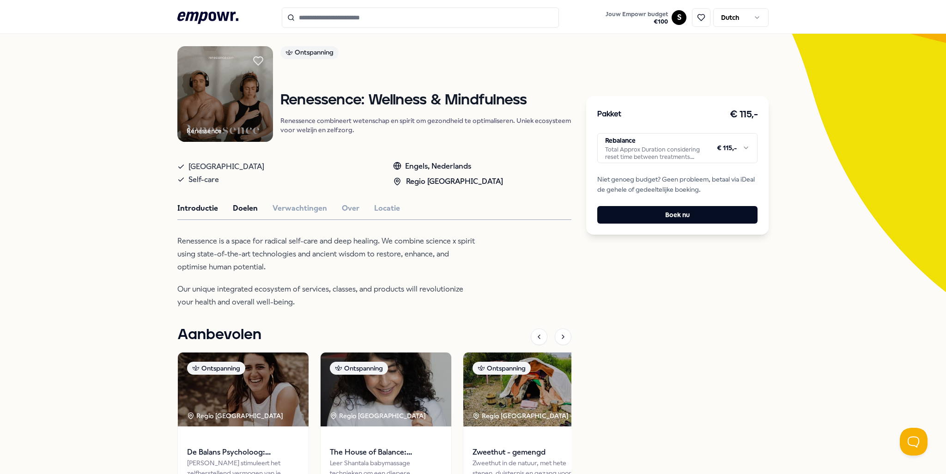
click at [239, 206] on button "Doelen" at bounding box center [245, 208] width 25 height 12
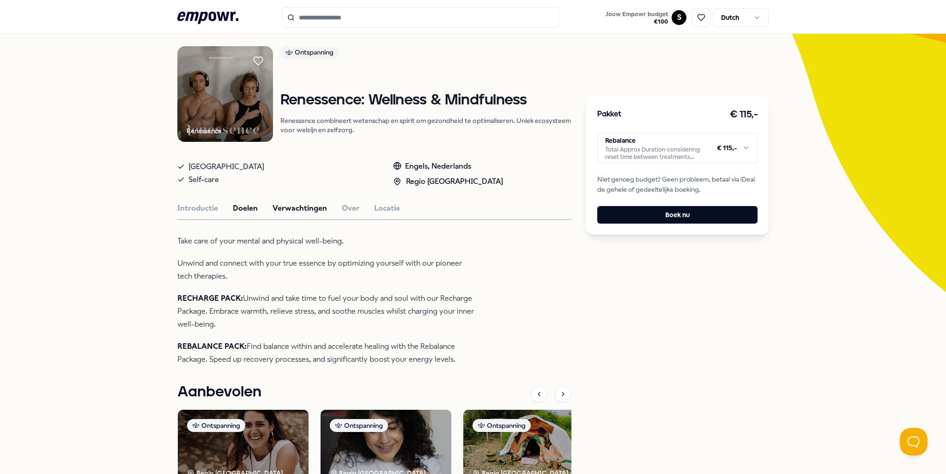
click at [290, 206] on button "Verwachtingen" at bounding box center [300, 208] width 55 height 12
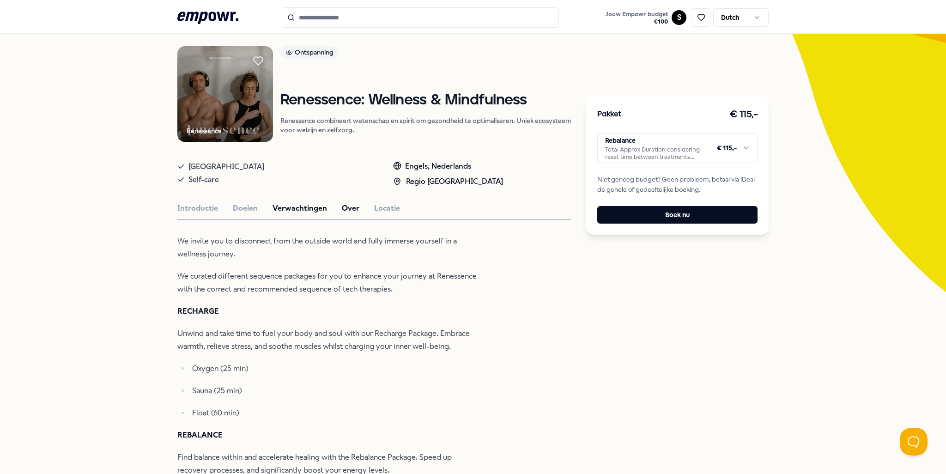
click at [349, 209] on button "Over" at bounding box center [351, 208] width 18 height 12
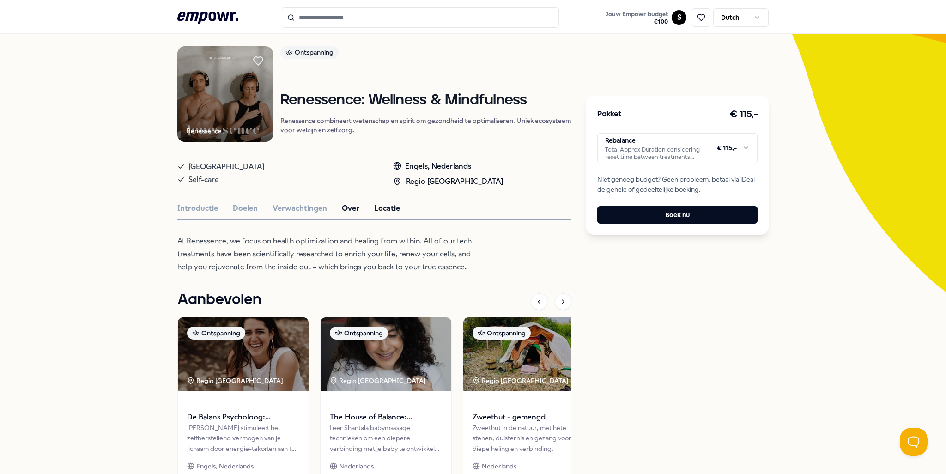
click at [386, 207] on button "Locatie" at bounding box center [387, 208] width 26 height 12
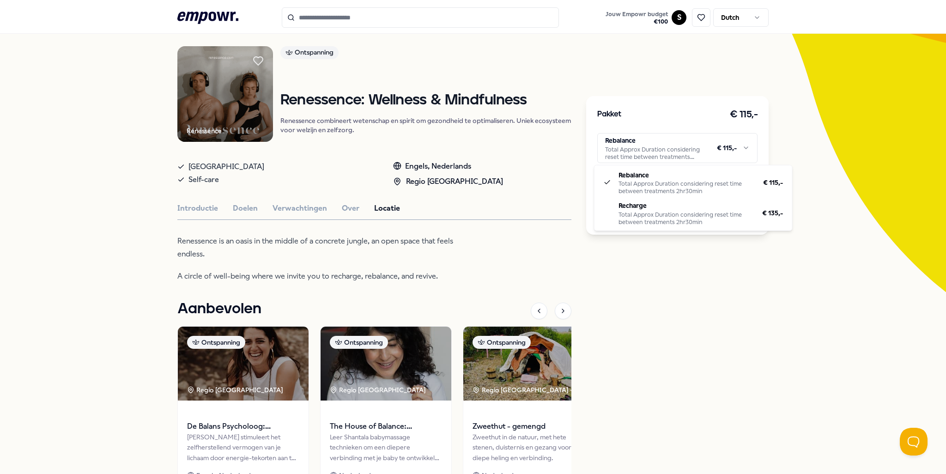
click at [688, 154] on html ".empowr-logo_svg__cls-1{fill:#03032f} Jouw Empowr budget € 100 S Dutch Alle cat…" at bounding box center [473, 237] width 946 height 474
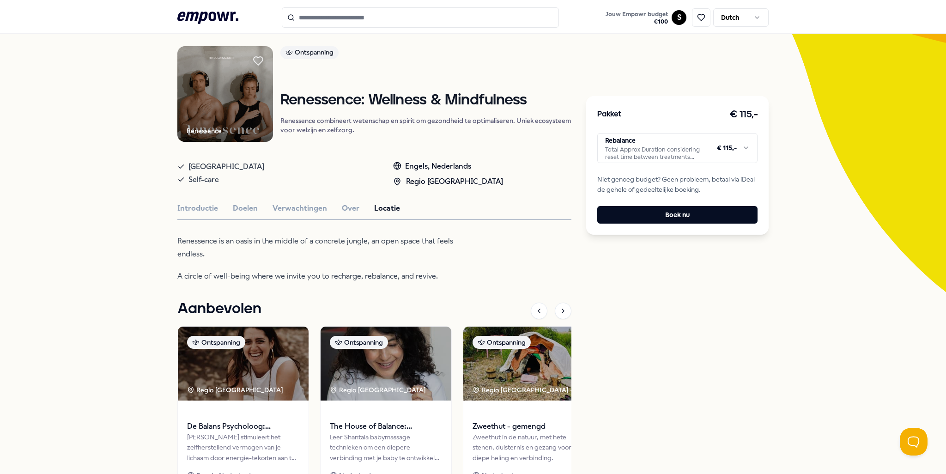
click at [688, 277] on html ".empowr-logo_svg__cls-1{fill:#03032f} Jouw Empowr budget € 100 S Dutch Alle cat…" at bounding box center [473, 237] width 946 height 474
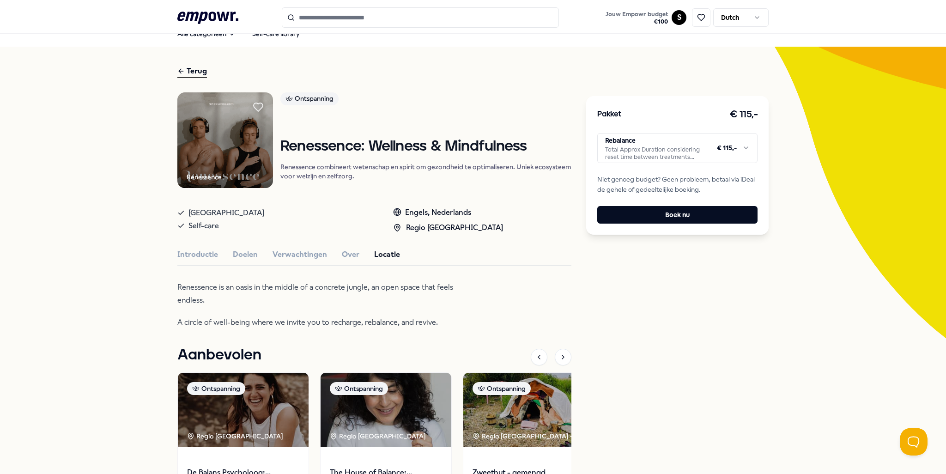
scroll to position [0, 0]
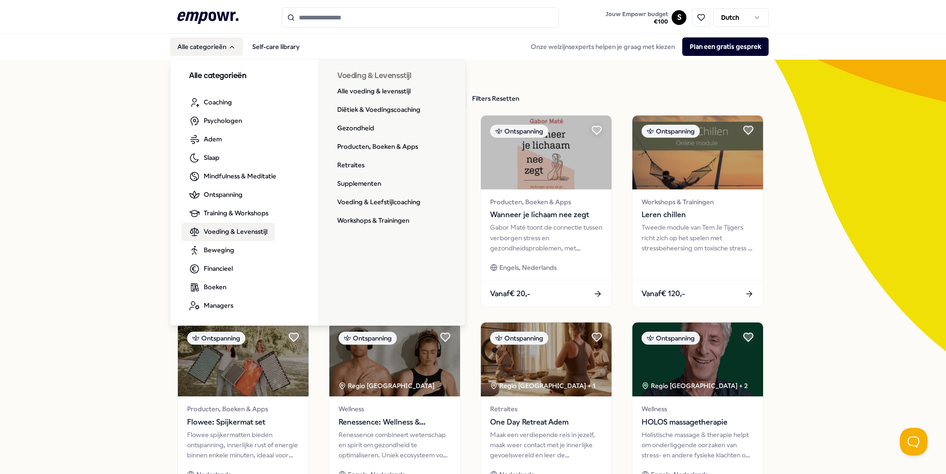
click at [213, 237] on span "Voeding & Levensstijl" at bounding box center [236, 231] width 64 height 10
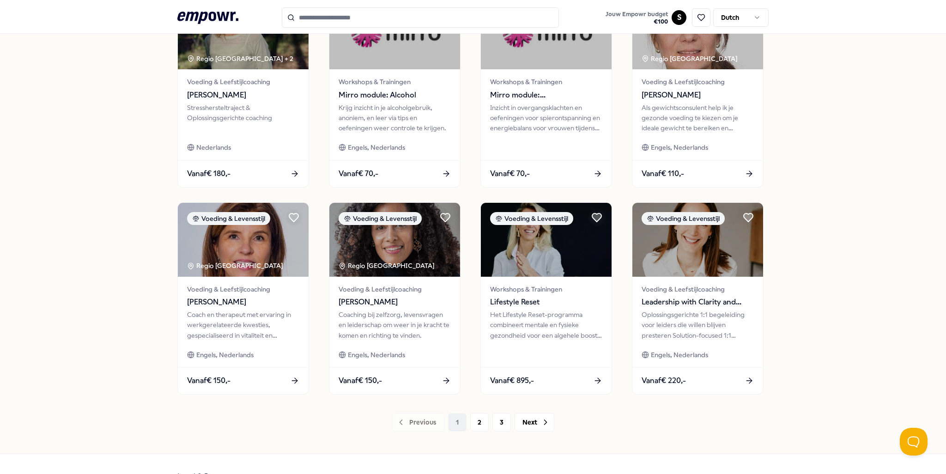
scroll to position [352, 0]
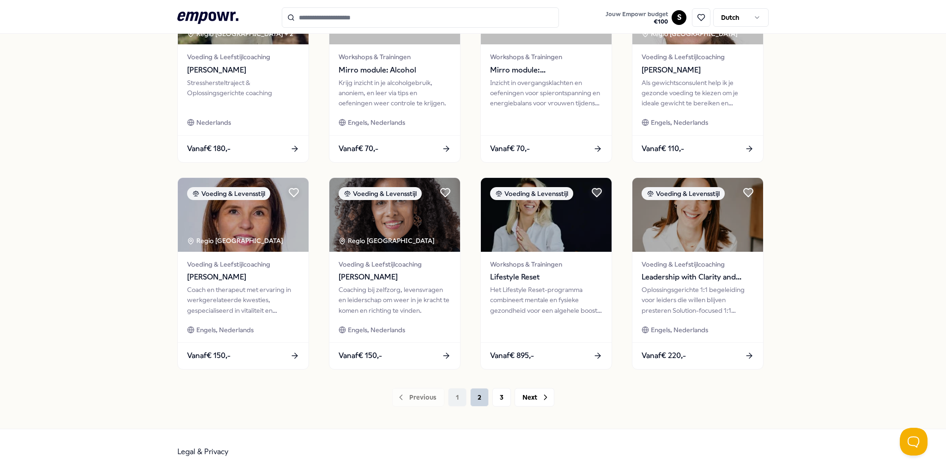
click at [481, 397] on button "2" at bounding box center [479, 397] width 18 height 18
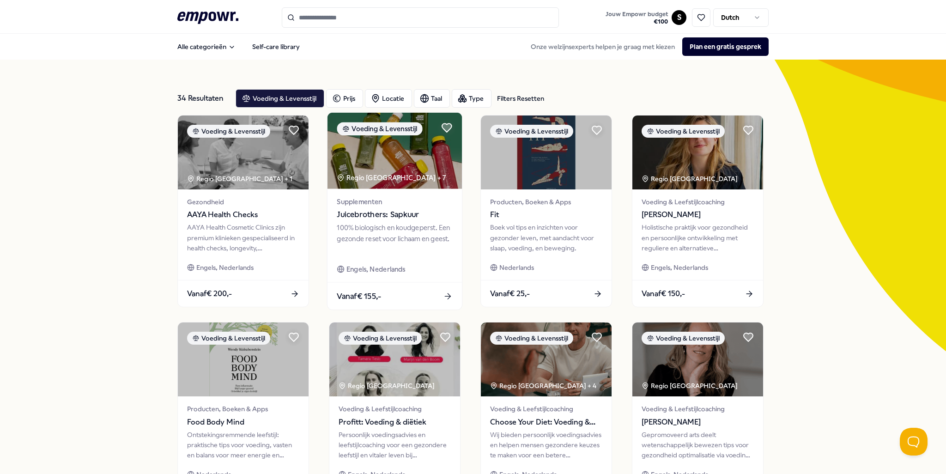
click at [401, 239] on div "100% biologisch en koudgeperst. Een gezonde reset voor lichaam en geest." at bounding box center [395, 239] width 116 height 32
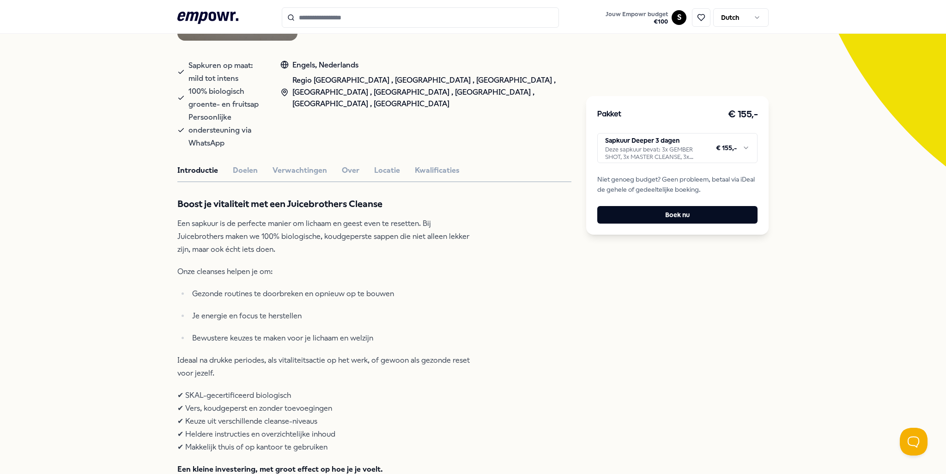
scroll to position [139, 0]
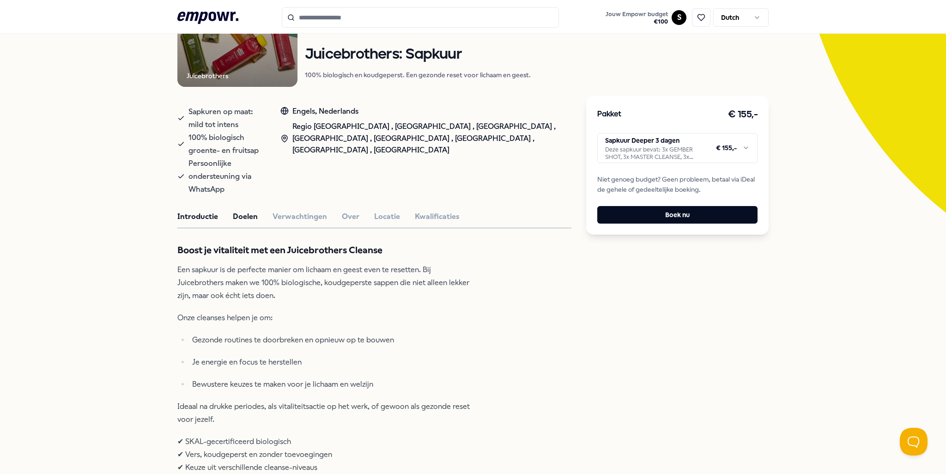
click at [247, 211] on button "Doelen" at bounding box center [245, 217] width 25 height 12
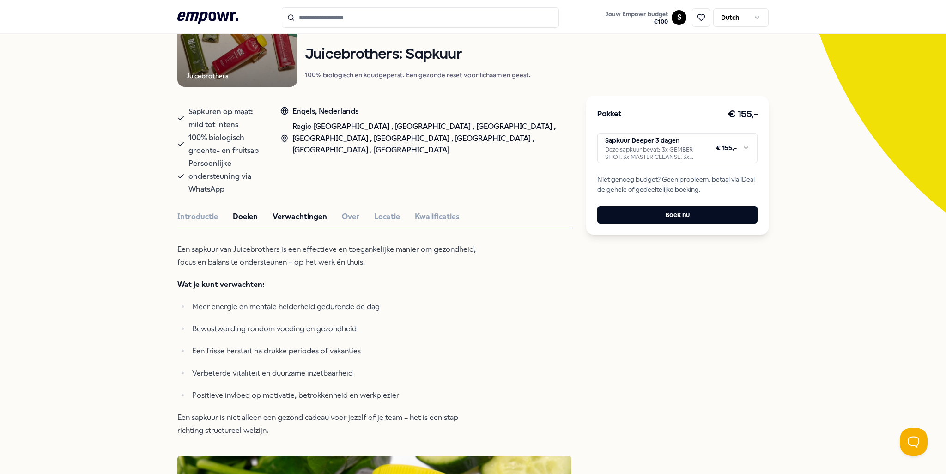
click at [278, 211] on button "Verwachtingen" at bounding box center [300, 217] width 55 height 12
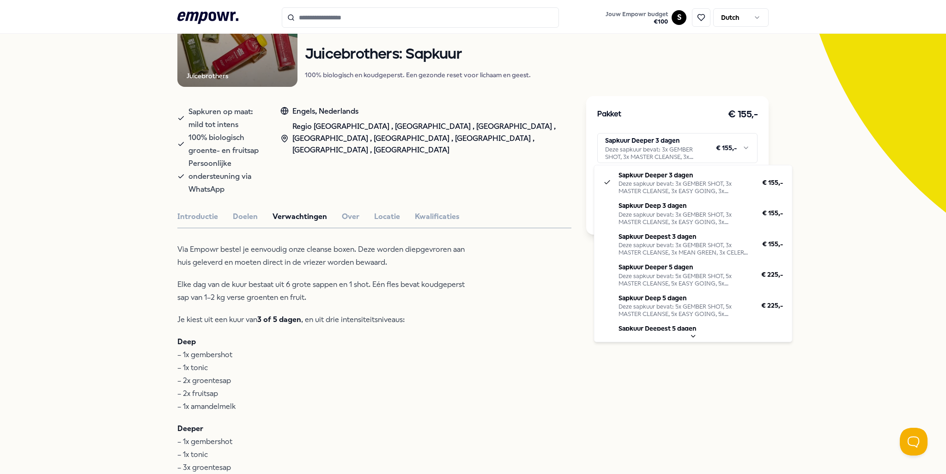
click at [701, 150] on html ".empowr-logo_svg__cls-1{fill:#03032f} Jouw Empowr budget € 100 S Dutch Alle cat…" at bounding box center [473, 237] width 946 height 474
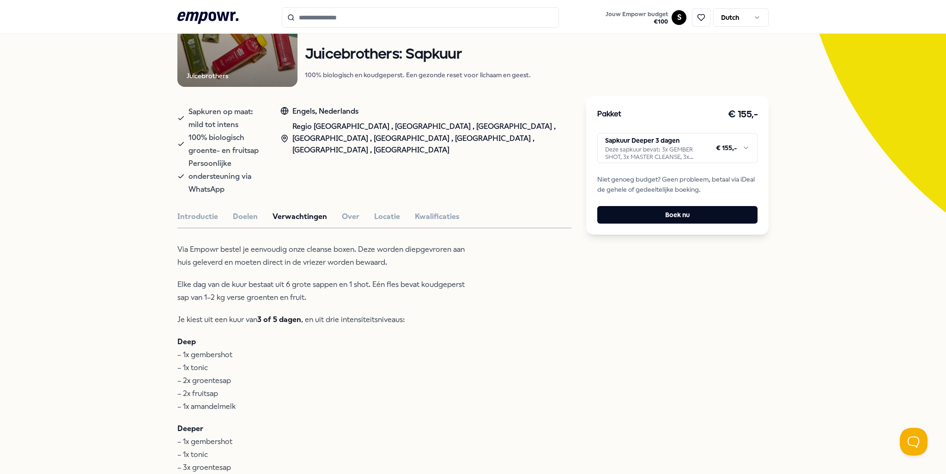
click at [578, 326] on html ".empowr-logo_svg__cls-1{fill:#03032f} Jouw Empowr budget € 100 S Dutch Alle cat…" at bounding box center [473, 237] width 946 height 474
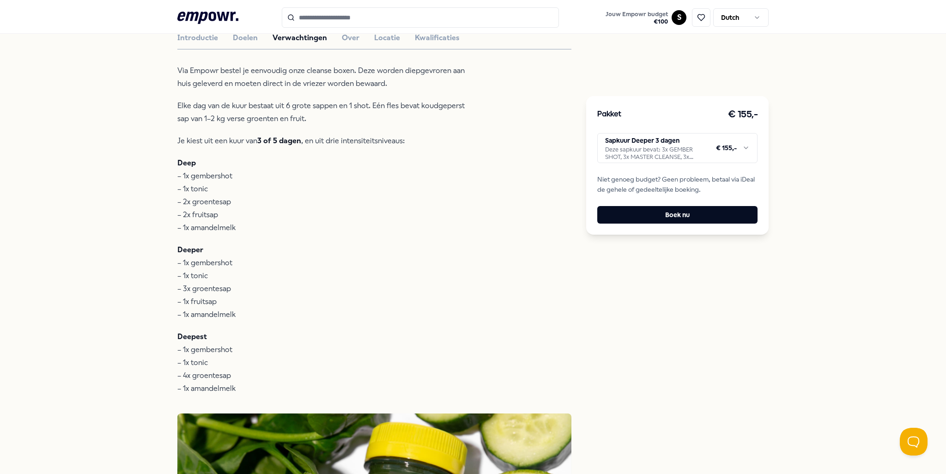
scroll to position [271, 0]
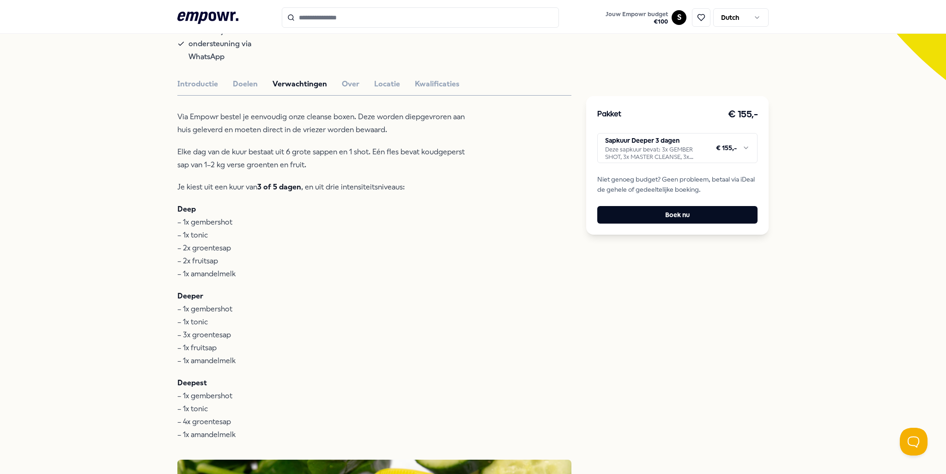
click at [354, 78] on div "Introductie Doelen Verwachtingen Over Locatie Kwalificaties" at bounding box center [374, 84] width 394 height 12
click at [349, 78] on button "Over" at bounding box center [351, 84] width 18 height 12
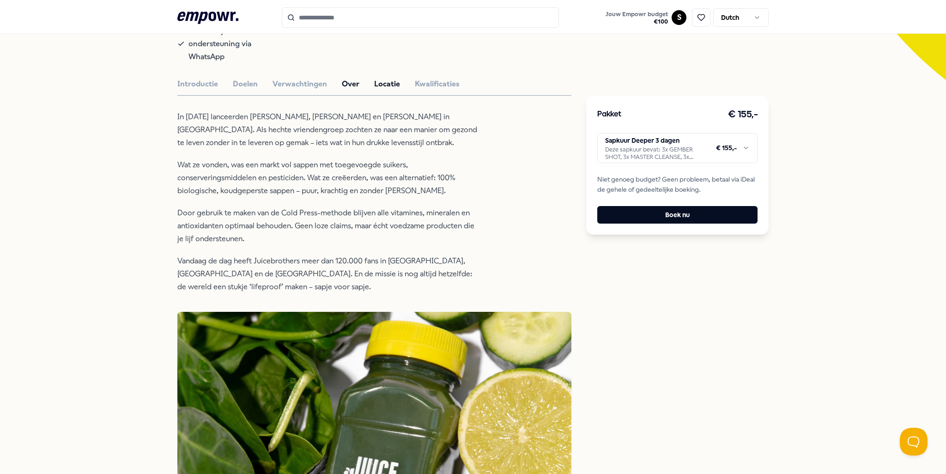
click at [379, 78] on button "Locatie" at bounding box center [387, 84] width 26 height 12
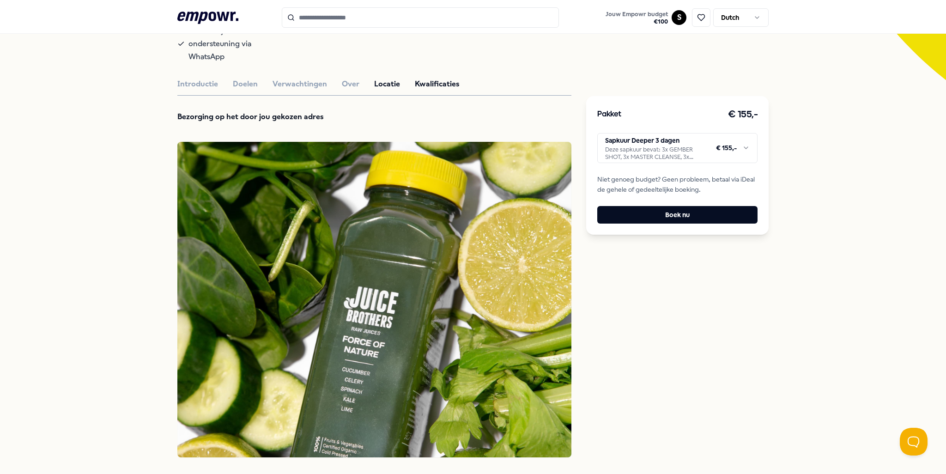
click at [421, 78] on button "Kwalificaties" at bounding box center [437, 84] width 45 height 12
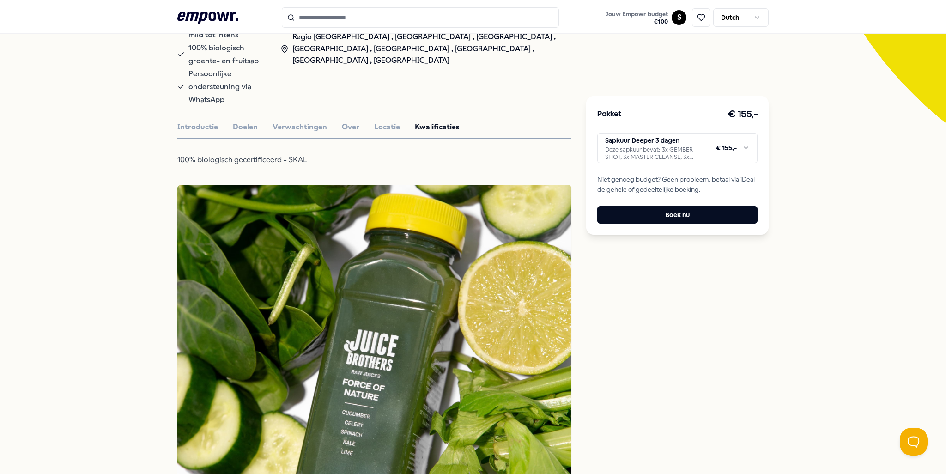
scroll to position [225, 0]
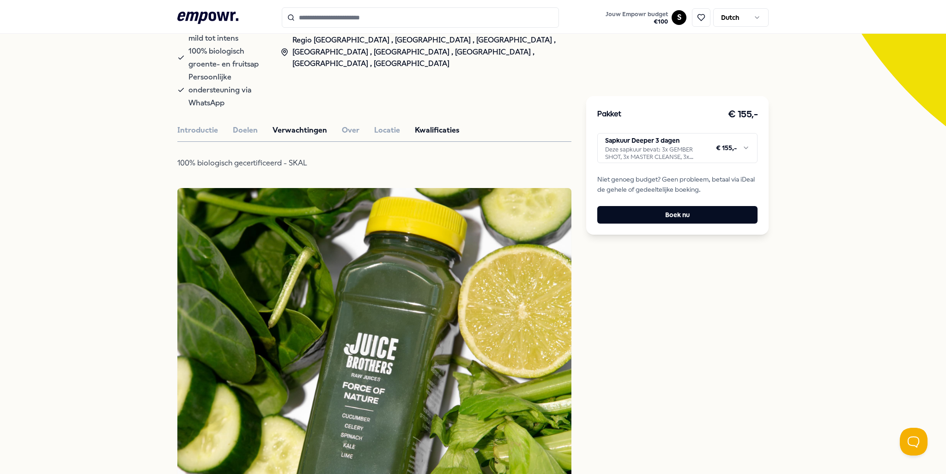
click at [300, 124] on button "Verwachtingen" at bounding box center [300, 130] width 55 height 12
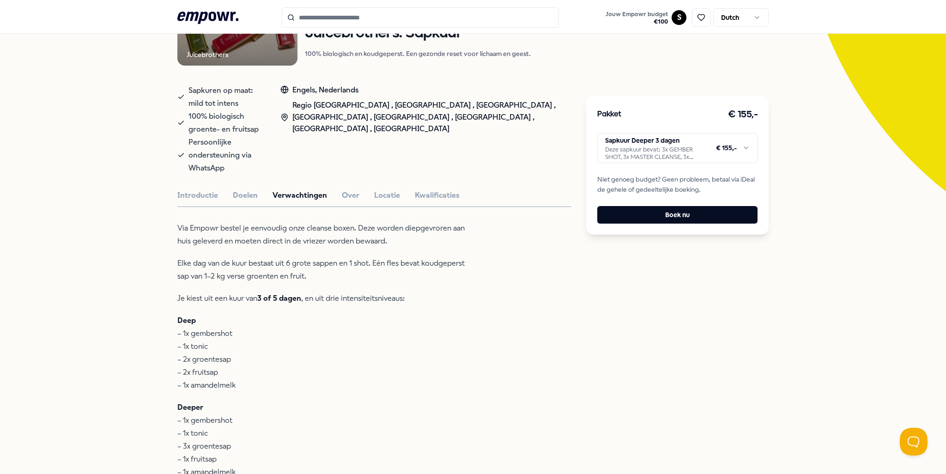
scroll to position [40, 0]
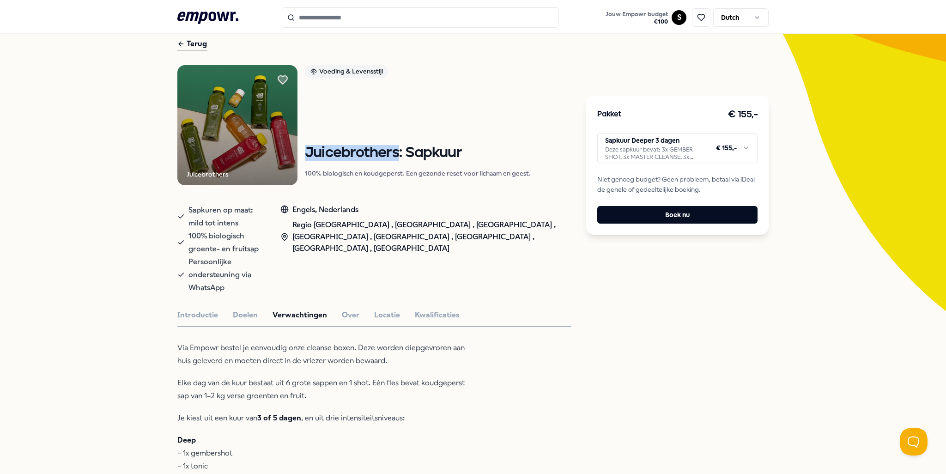
drag, startPoint x: 395, startPoint y: 151, endPoint x: 304, endPoint y: 151, distance: 91.0
click at [305, 151] on h1 "Juicebrothers: Sapkuur" at bounding box center [418, 153] width 226 height 16
copy h1 "Juicebrothers"
click at [479, 98] on div "Voeding & Levensstijl Juicebrothers: Sapkuur 100% biologisch en koudgeperst. Ee…" at bounding box center [418, 125] width 226 height 120
click at [623, 149] on html ".empowr-logo_svg__cls-1{fill:#03032f} Jouw Empowr budget € 100 S Dutch Alle cat…" at bounding box center [473, 237] width 946 height 474
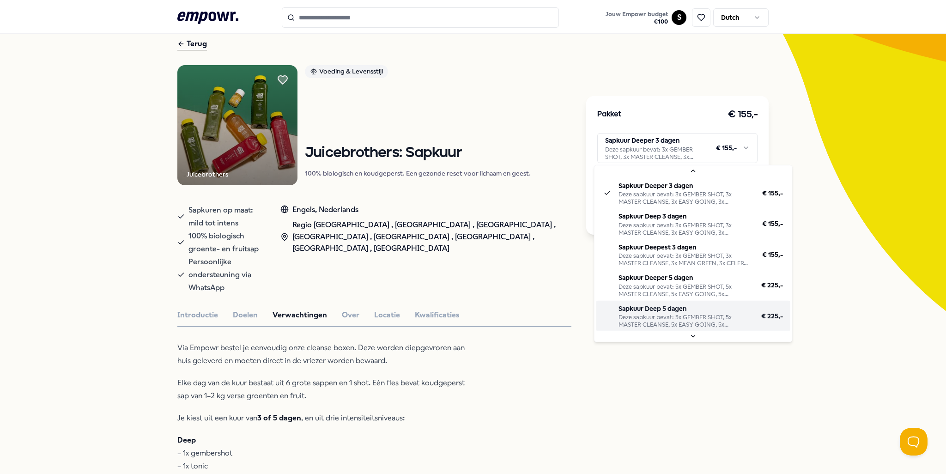
scroll to position [0, 0]
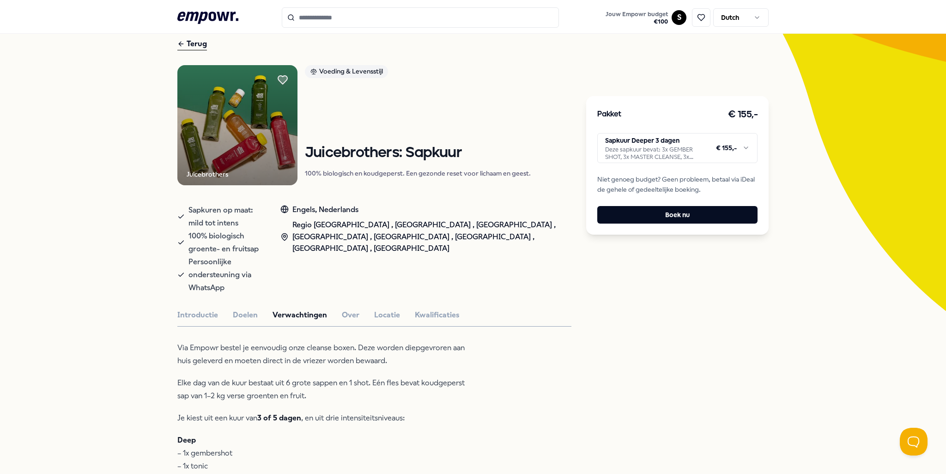
click at [824, 263] on html ".empowr-logo_svg__cls-1{fill:#03032f} Jouw Empowr budget € 100 S Dutch Alle cat…" at bounding box center [473, 237] width 946 height 474
click at [192, 46] on div "Terug" at bounding box center [192, 44] width 30 height 12
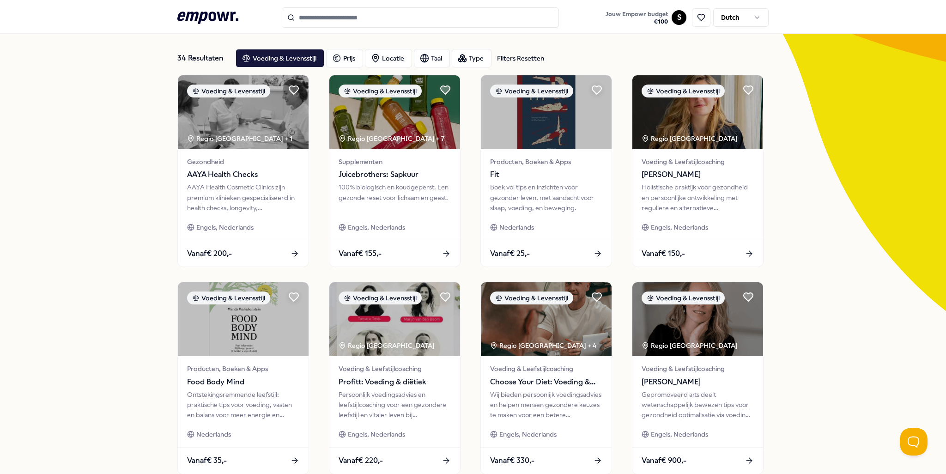
click at [207, 17] on icon ".empowr-logo_svg__cls-1{fill:#03032f}" at bounding box center [207, 17] width 61 height 17
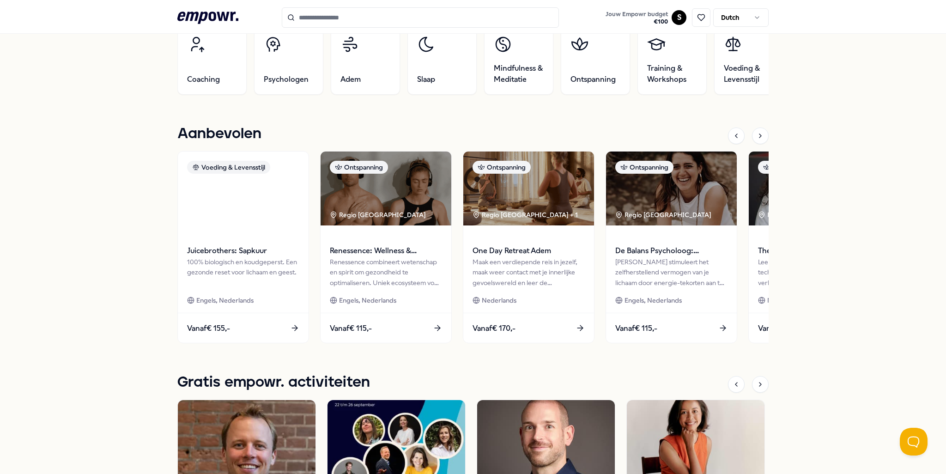
scroll to position [317, 0]
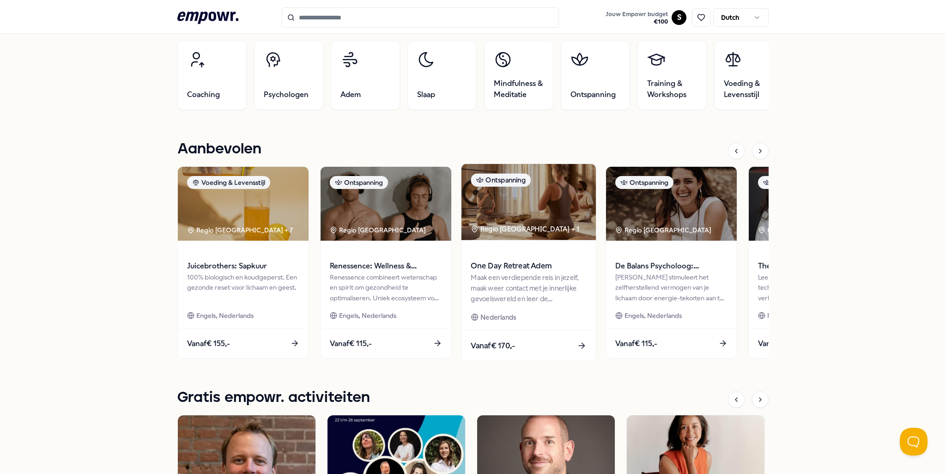
click at [541, 292] on div "Maak een verdiepende reis in jezelf, maak weer contact met je innerlijke gevoel…" at bounding box center [529, 288] width 116 height 32
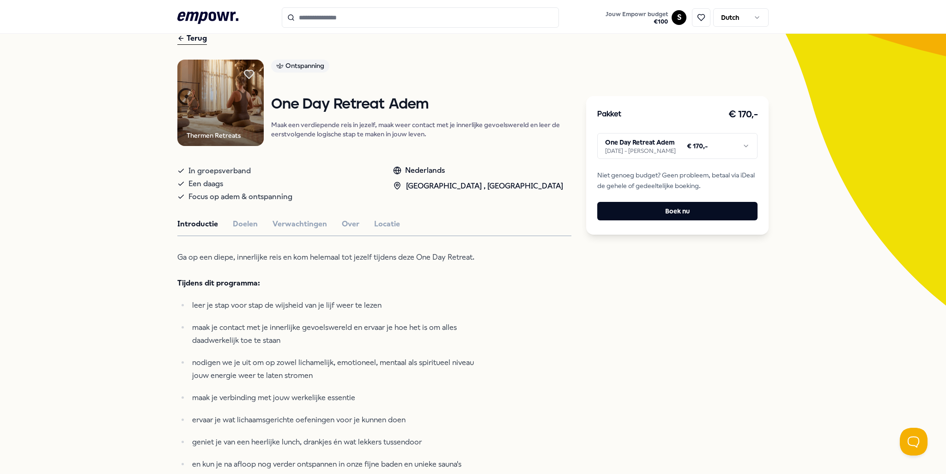
scroll to position [46, 0]
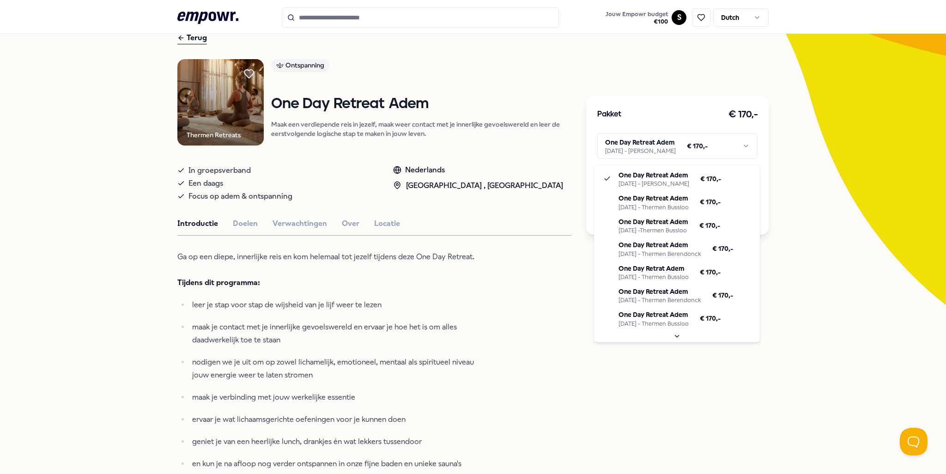
click at [687, 148] on html ".empowr-logo_svg__cls-1{fill:#03032f} Jouw Empowr budget € 100 S Dutch Alle cat…" at bounding box center [473, 237] width 946 height 474
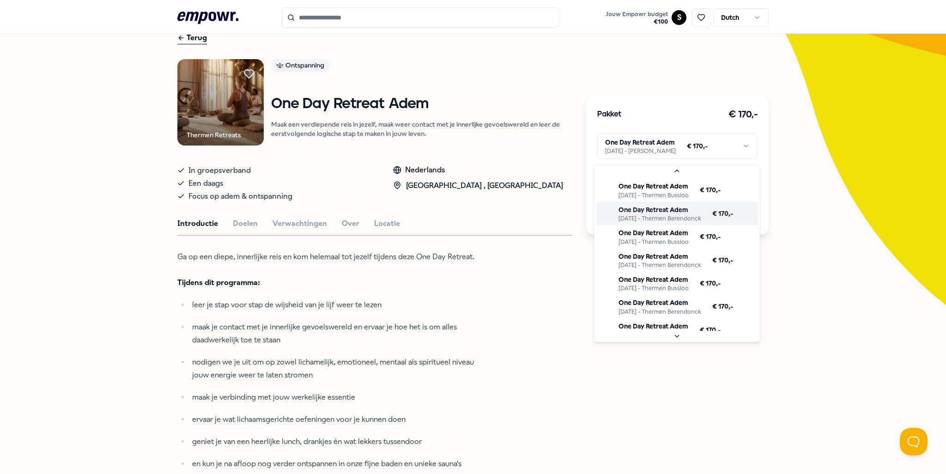
scroll to position [93, 0]
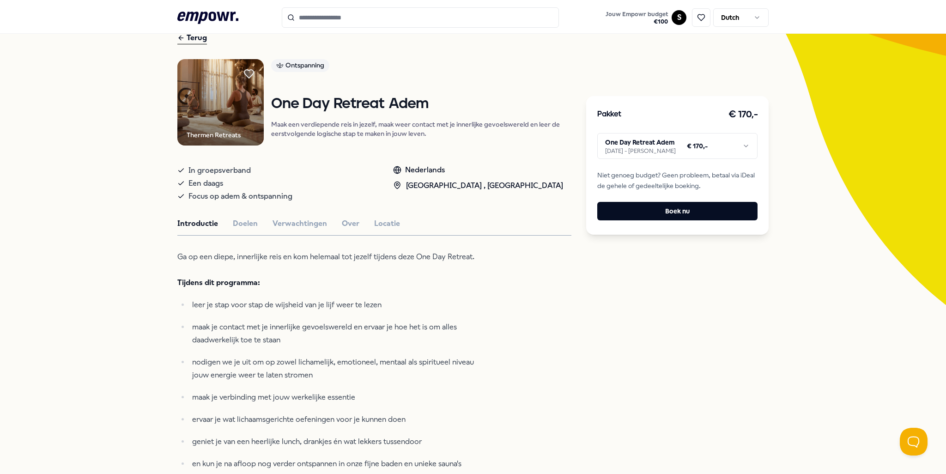
click at [183, 40] on div "Terug" at bounding box center [192, 38] width 30 height 12
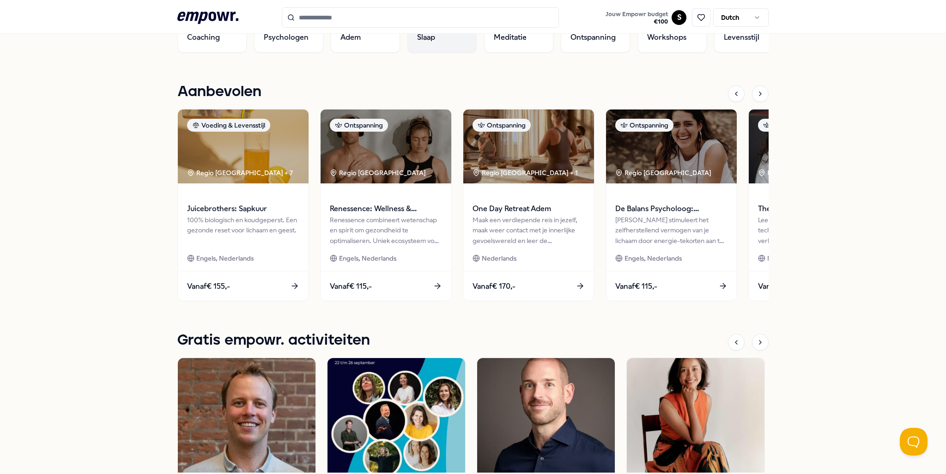
scroll to position [370, 0]
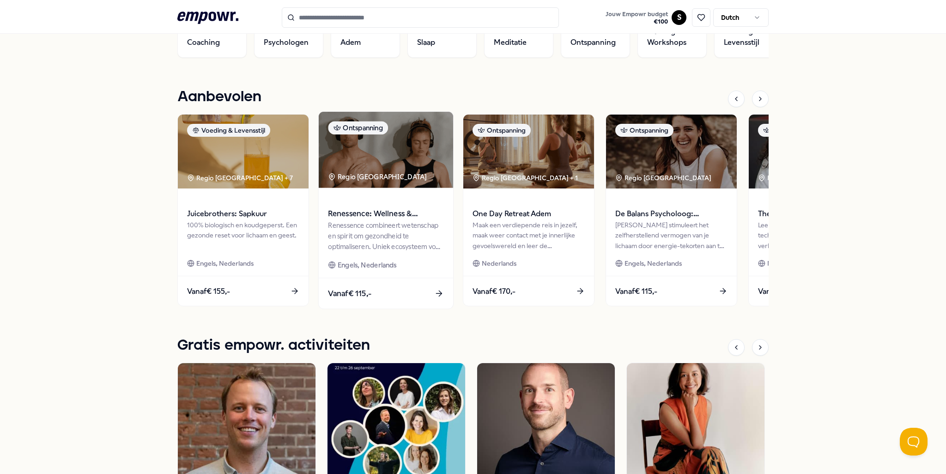
click at [383, 233] on div "Renessence combineert wetenschap en spirit om gezondheid te optimaliseren. Unie…" at bounding box center [386, 236] width 116 height 32
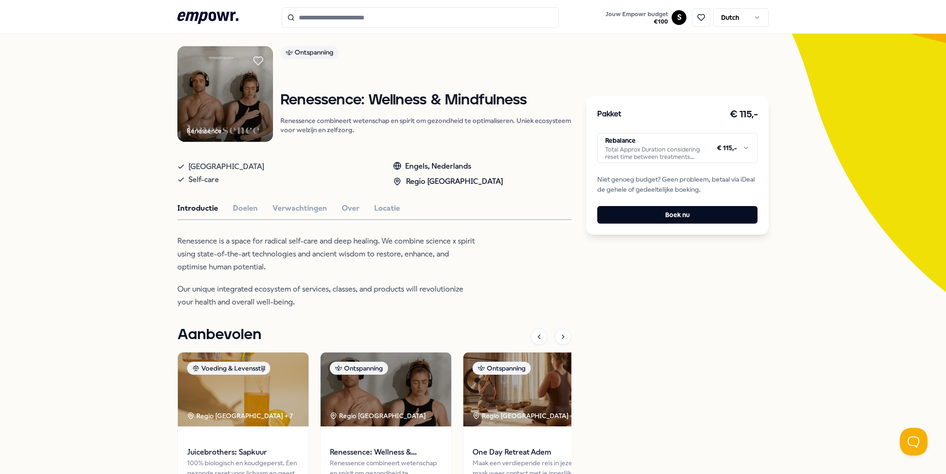
click at [721, 158] on html ".empowr-logo_svg__cls-1{fill:#03032f} Jouw Empowr budget € 100 S Dutch Alle cat…" at bounding box center [473, 237] width 946 height 474
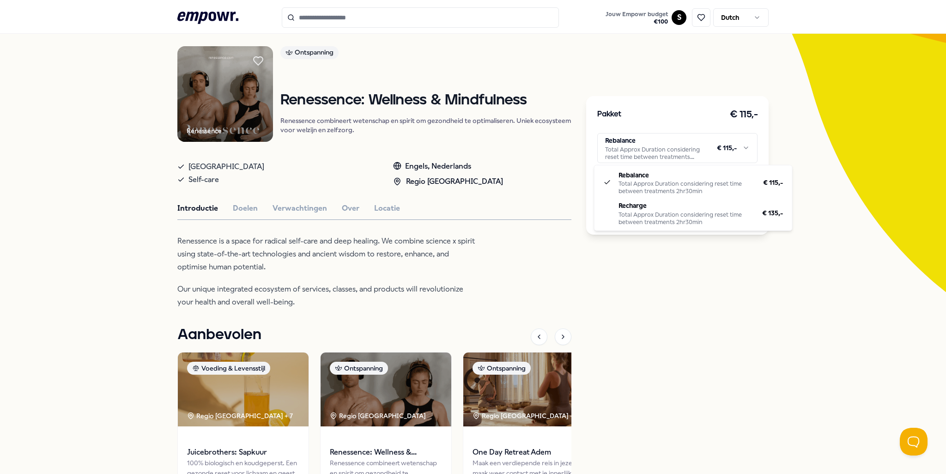
click at [390, 97] on html ".empowr-logo_svg__cls-1{fill:#03032f} Jouw Empowr budget € 100 S Dutch Alle cat…" at bounding box center [473, 237] width 946 height 474
click at [311, 107] on h1 "Renessence: Wellness & Mindfulness" at bounding box center [425, 100] width 291 height 16
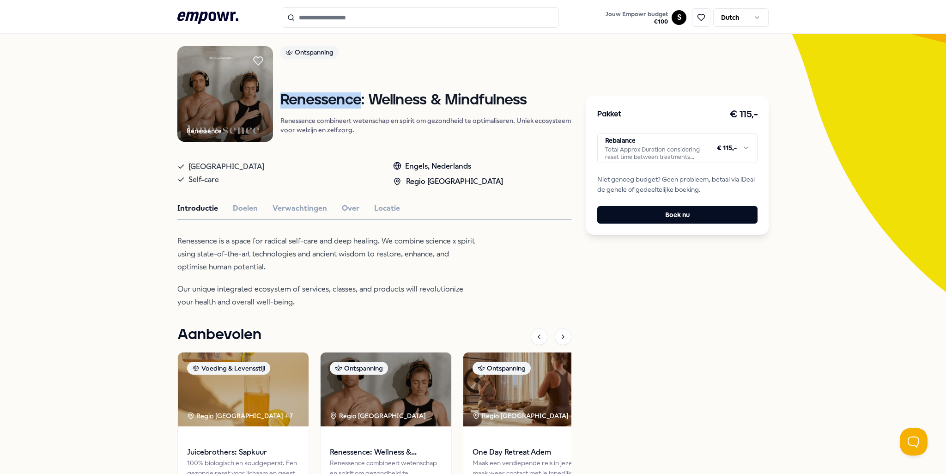
click at [310, 107] on h1 "Renessence: Wellness & Mindfulness" at bounding box center [425, 100] width 291 height 16
copy h1 "Renessence"
